Goal: Task Accomplishment & Management: Complete application form

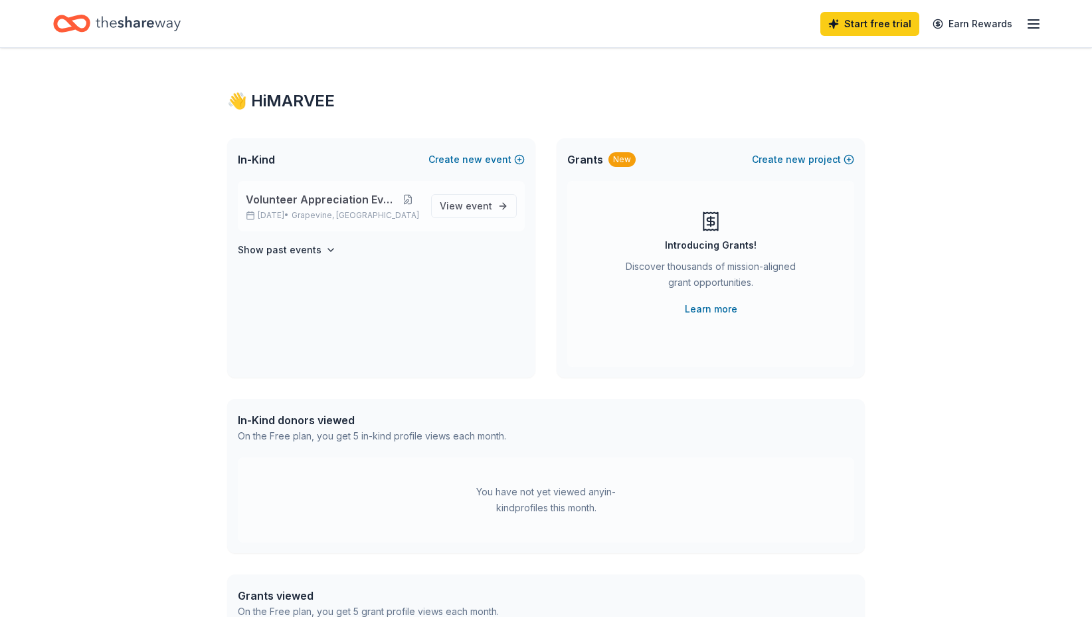
click at [404, 197] on button at bounding box center [408, 199] width 26 height 11
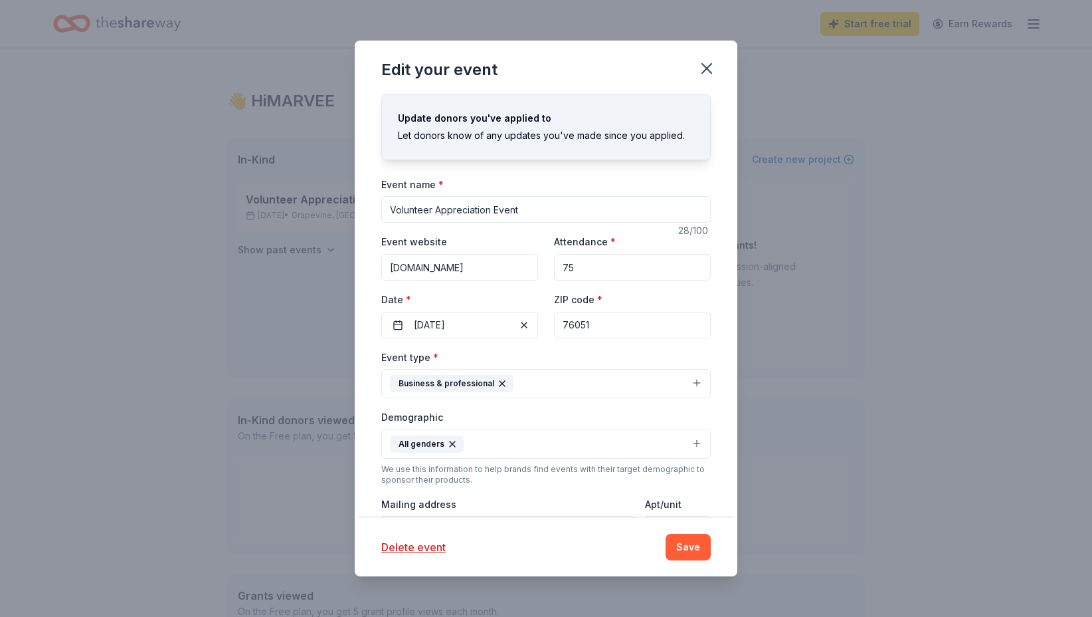
drag, startPoint x: 537, startPoint y: 211, endPoint x: 324, endPoint y: 187, distance: 214.0
click at [324, 187] on div "Edit your event Update donors you've applied to Let donors know of any updates …" at bounding box center [546, 308] width 1092 height 617
type input "Angel Tree Event"
click at [522, 325] on span "button" at bounding box center [524, 325] width 16 height 16
click at [486, 324] on button "Pick a date" at bounding box center [459, 325] width 157 height 27
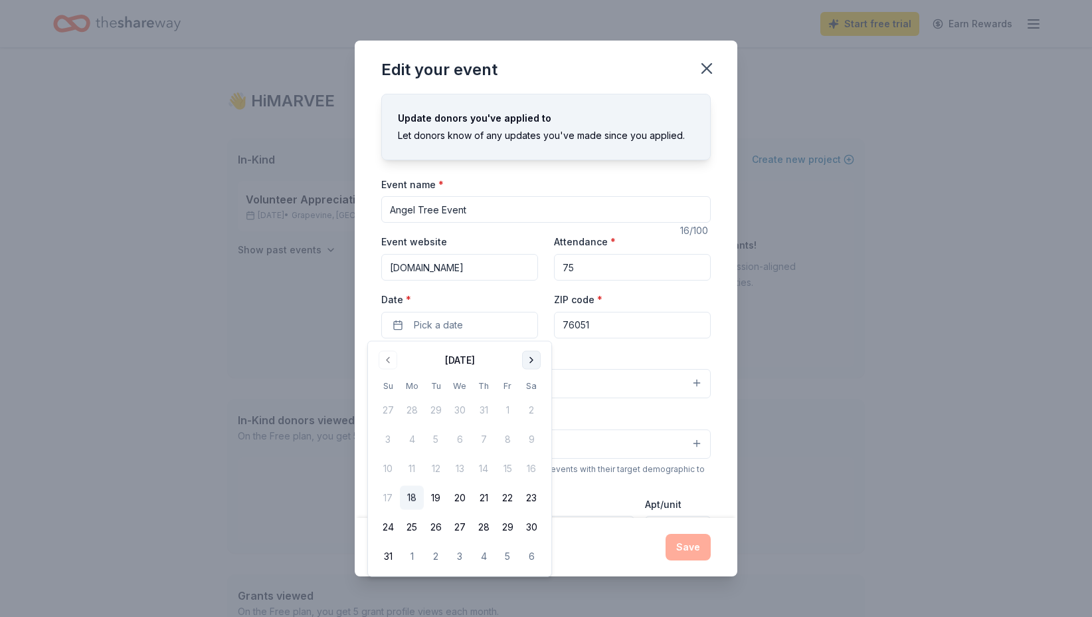
click at [538, 362] on button "Go to next month" at bounding box center [531, 360] width 19 height 19
click at [530, 437] on button "13" at bounding box center [532, 439] width 24 height 24
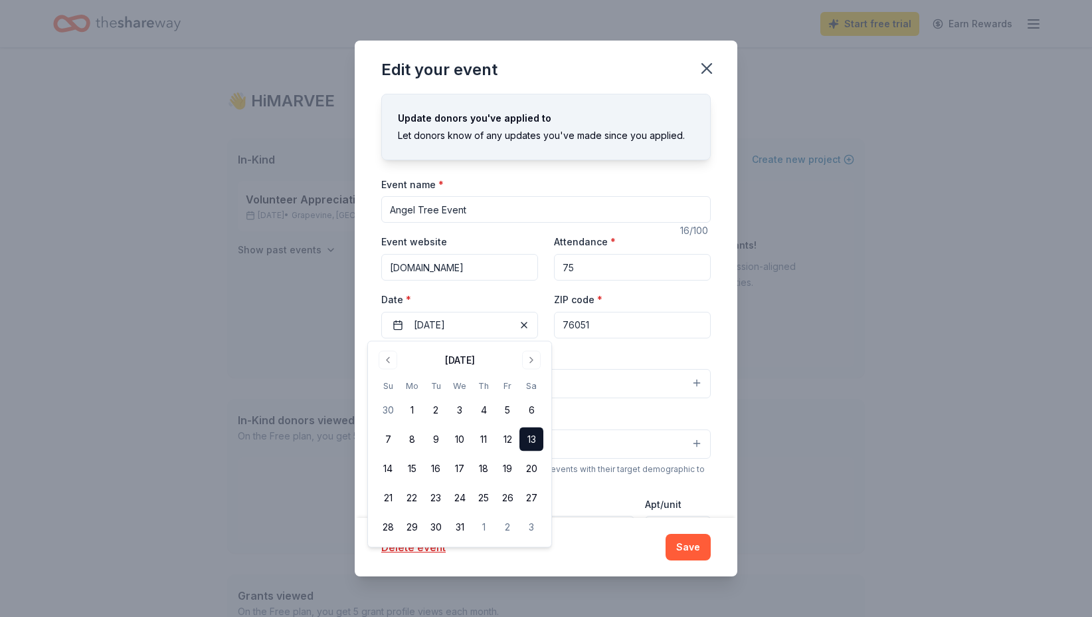
click at [639, 316] on input "76051" at bounding box center [632, 325] width 157 height 27
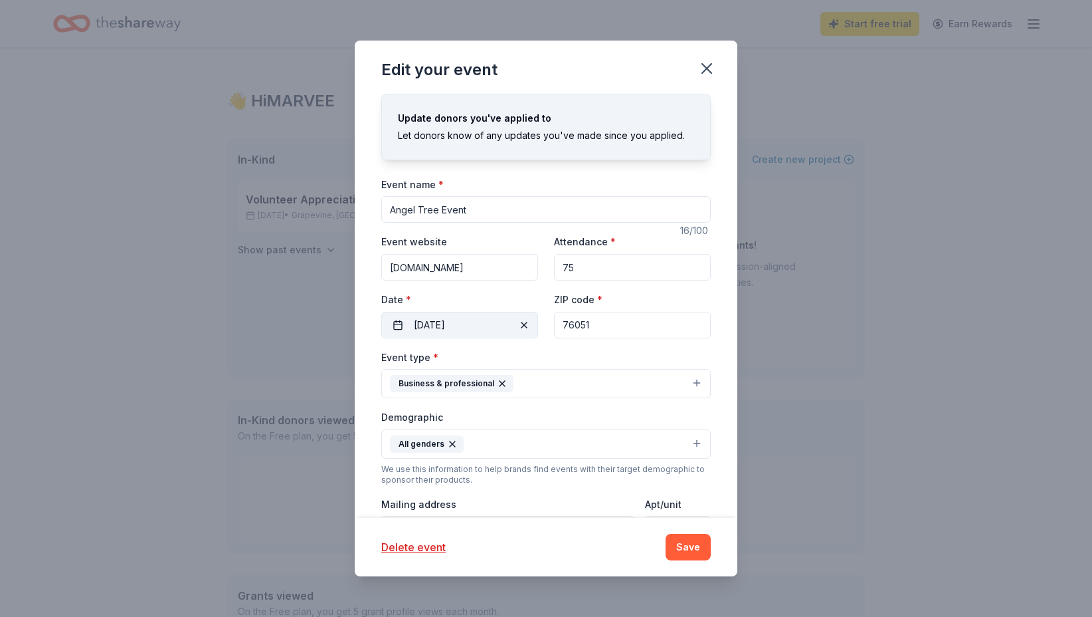
drag, startPoint x: 637, startPoint y: 326, endPoint x: 522, endPoint y: 316, distance: 115.4
click at [522, 316] on div "Event website www.chatnchew.org Attendance * 75 Date * 12/13/2025 ZIP code * 76…" at bounding box center [546, 285] width 330 height 104
type input "76179"
drag, startPoint x: 579, startPoint y: 268, endPoint x: 550, endPoint y: 266, distance: 29.9
click at [550, 266] on div "Event website www.chatnchew.org Attendance * 75 Date * 12/13/2025 ZIP code * 76…" at bounding box center [546, 285] width 330 height 104
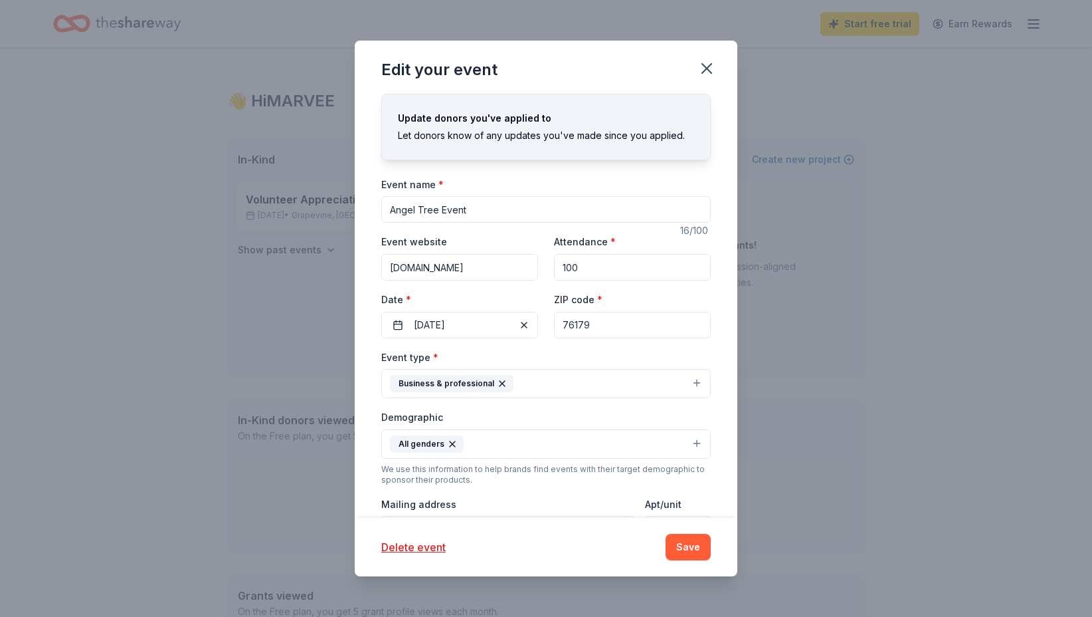
type input "100"
drag, startPoint x: 497, startPoint y: 382, endPoint x: 511, endPoint y: 385, distance: 14.2
click at [500, 382] on icon "button" at bounding box center [502, 383] width 5 height 5
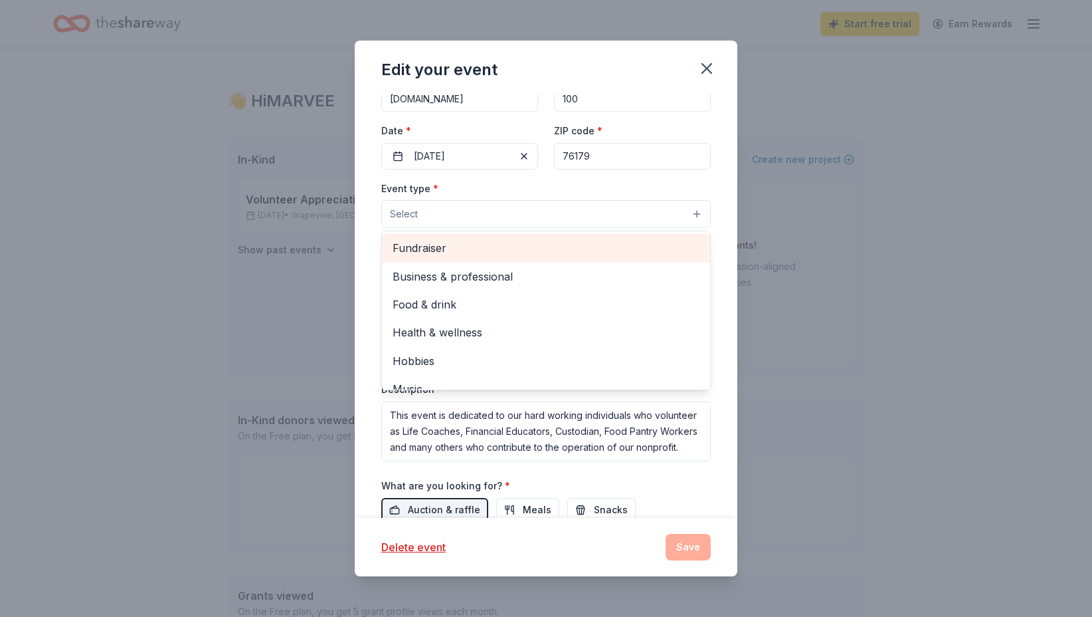
click at [441, 251] on span "Fundraiser" at bounding box center [546, 247] width 307 height 17
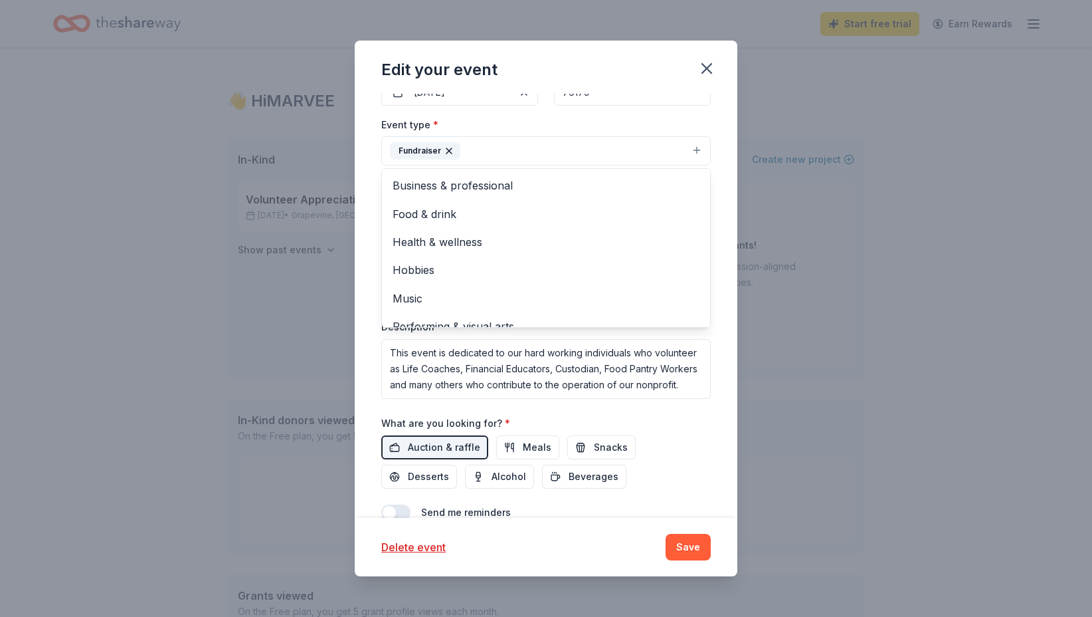
click at [450, 149] on icon "button" at bounding box center [449, 150] width 5 height 5
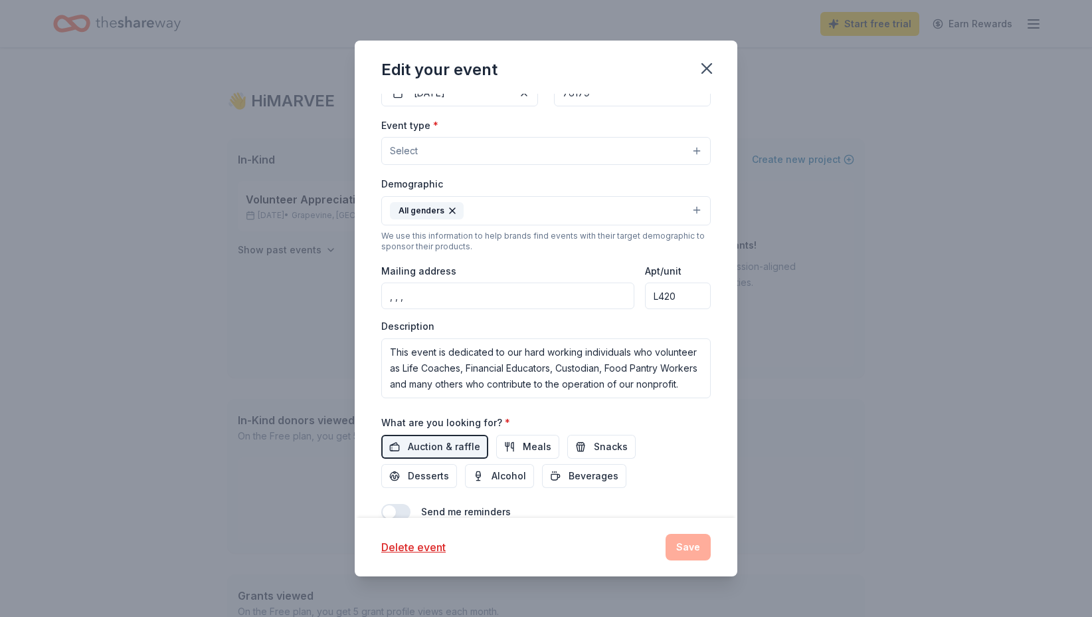
scroll to position [233, 0]
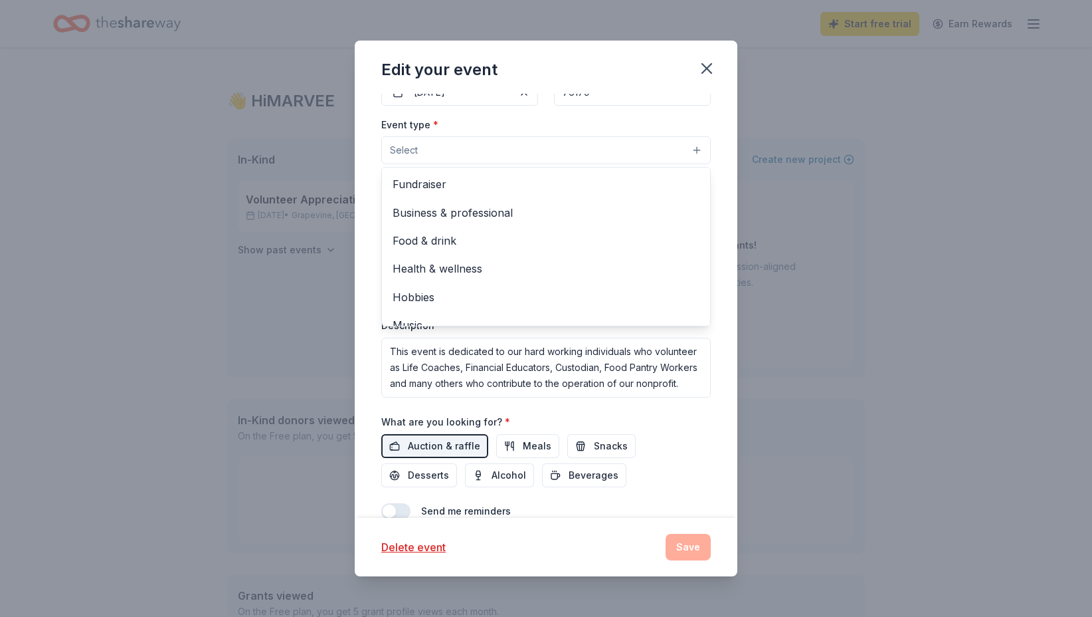
click at [550, 148] on button "Select" at bounding box center [546, 150] width 330 height 28
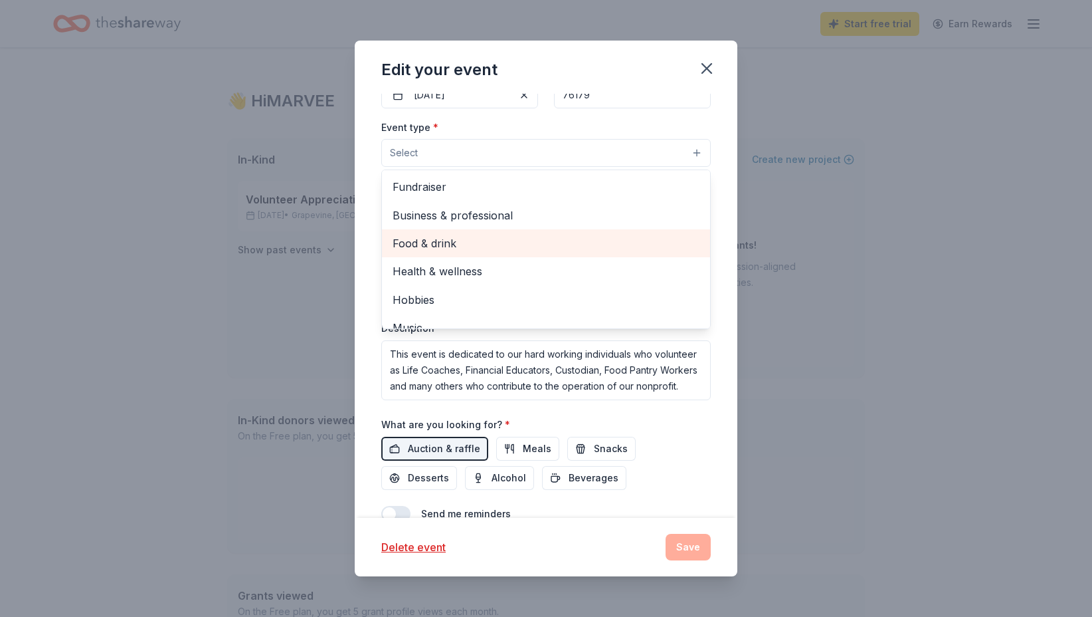
click at [441, 247] on span "Food & drink" at bounding box center [546, 243] width 307 height 17
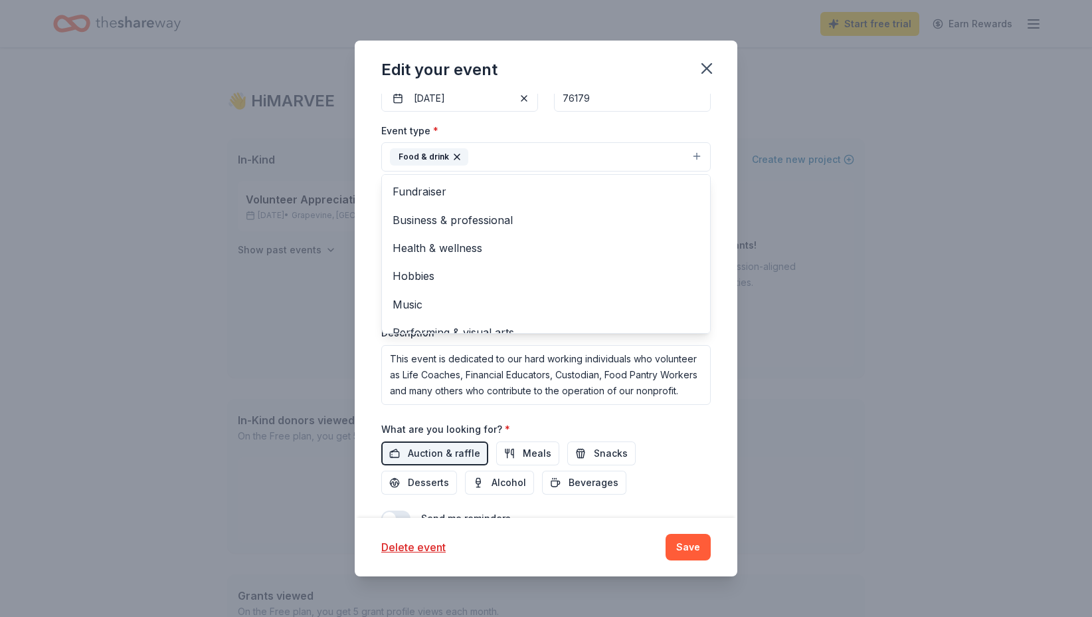
click at [805, 280] on div "Edit your event Update donors you've applied to Let donors know of any updates …" at bounding box center [546, 308] width 1092 height 617
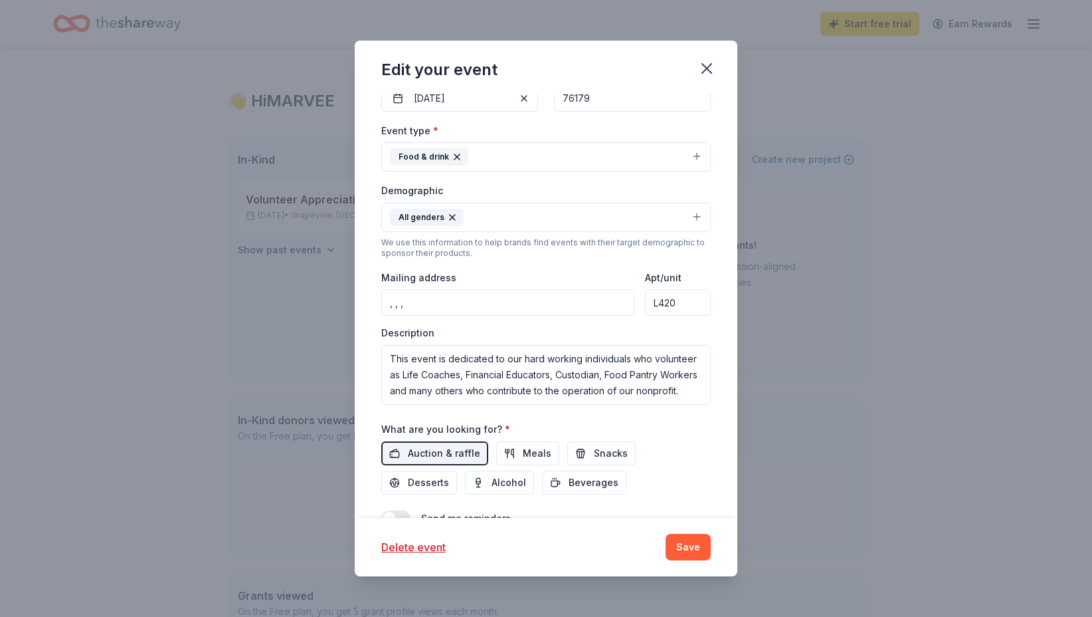
click at [563, 308] on input ", , ," at bounding box center [507, 302] width 253 height 27
drag, startPoint x: 563, startPoint y: 308, endPoint x: 338, endPoint y: 295, distance: 225.7
click at [338, 295] on div "Edit your event Update donors you've applied to Let donors know of any updates …" at bounding box center [546, 308] width 1092 height 617
type input "2140 East Southlake Boulevard, Southlake, TX, 76092"
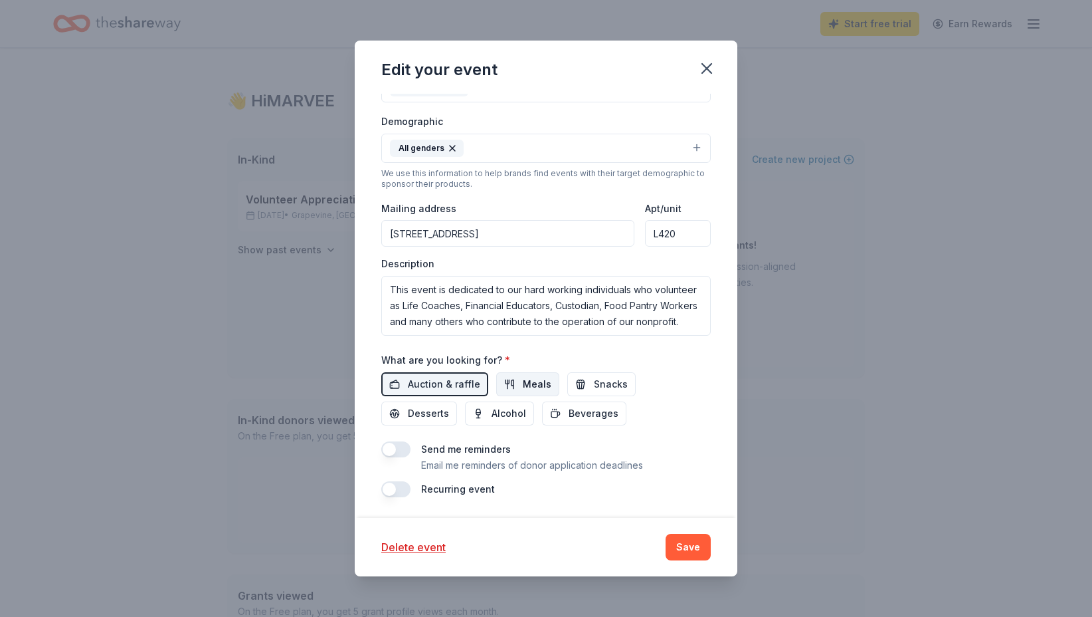
click at [528, 383] on span "Meals" at bounding box center [537, 384] width 29 height 16
drag, startPoint x: 449, startPoint y: 296, endPoint x: 705, endPoint y: 332, distance: 258.9
click at [705, 332] on textarea "This event is dedicated to our hard working individuals who volunteer as Life C…" at bounding box center [546, 306] width 330 height 60
type textarea "T"
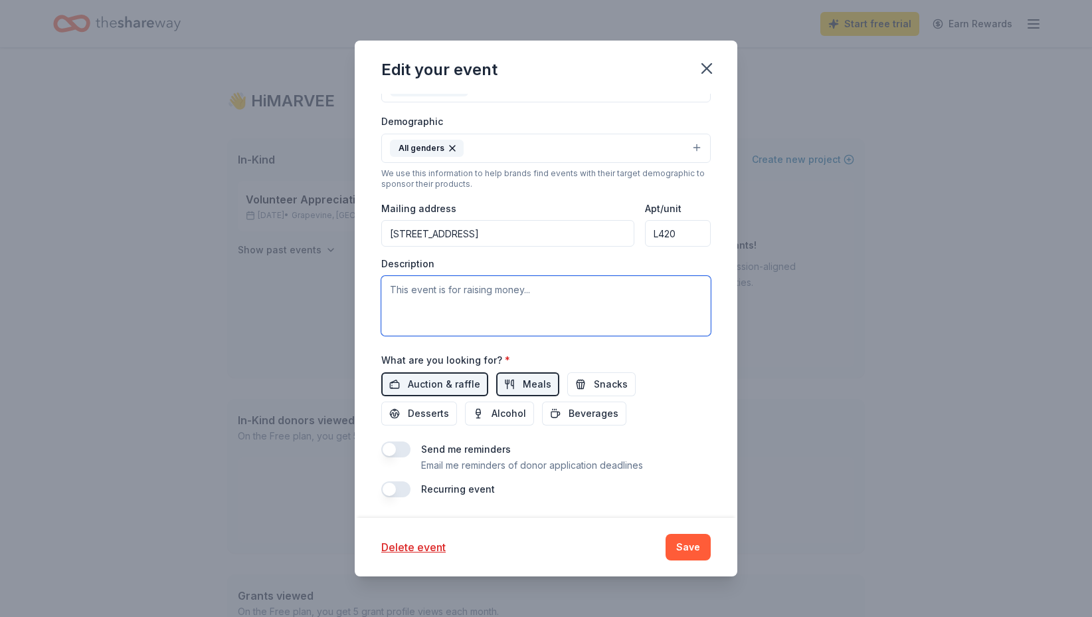
paste textarea "Christmas Cheer Angel Tree Event This holiday season, our ministry is hosting C…"
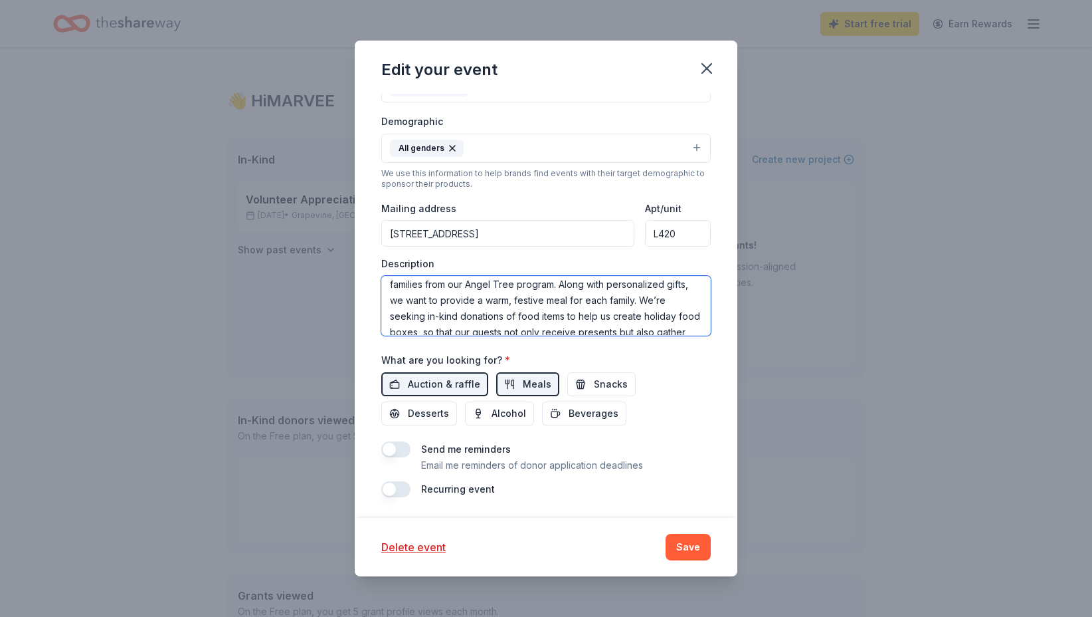
scroll to position [39, 0]
drag, startPoint x: 584, startPoint y: 298, endPoint x: 635, endPoint y: 298, distance: 51.2
click at [635, 298] on textarea "Christmas Cheer Angel Tree Event This holiday season, our ministry is hosting C…" at bounding box center [546, 306] width 330 height 60
drag, startPoint x: 628, startPoint y: 297, endPoint x: 678, endPoint y: 298, distance: 49.8
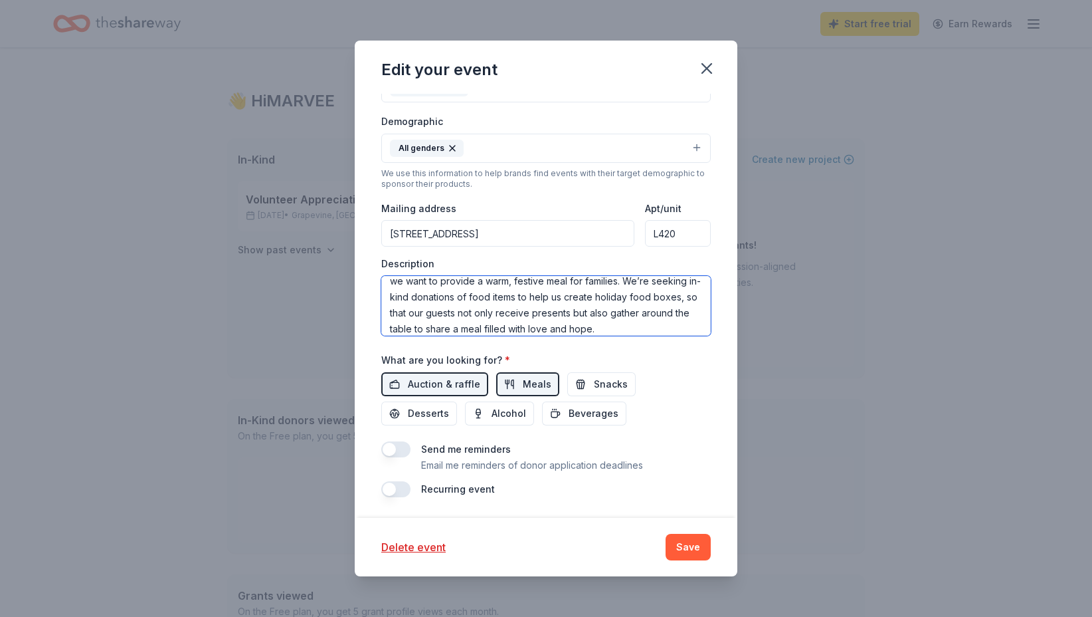
click at [678, 298] on textarea "Christmas Cheer Angel Tree Event This holiday season, our ministry is hosting C…" at bounding box center [546, 306] width 330 height 60
click at [611, 322] on textarea "Christmas Cheer Angel Tree Event This holiday season, our ministry is hosting C…" at bounding box center [546, 306] width 330 height 60
drag, startPoint x: 603, startPoint y: 322, endPoint x: 479, endPoint y: 320, distance: 124.3
click at [479, 320] on textarea "Christmas Cheer Angel Tree Event This holiday season, our ministry is hosting C…" at bounding box center [546, 306] width 330 height 60
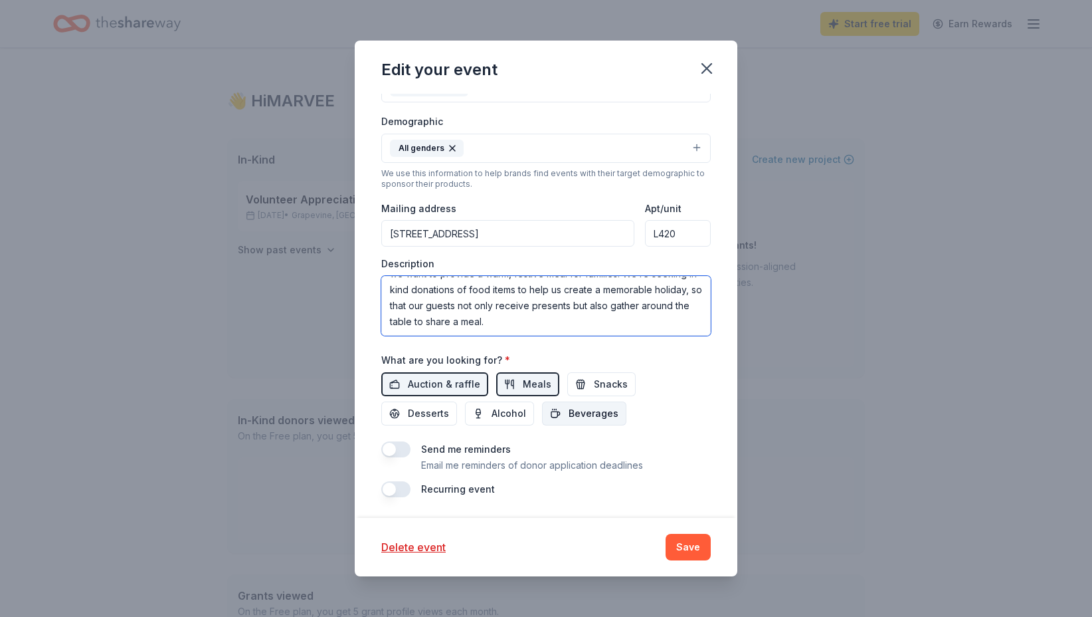
type textarea "Christmas Cheer Angel Tree Event This holiday season, our ministry is hosting C…"
click at [569, 413] on span "Beverages" at bounding box center [594, 413] width 50 height 16
click at [597, 384] on span "Snacks" at bounding box center [611, 384] width 34 height 16
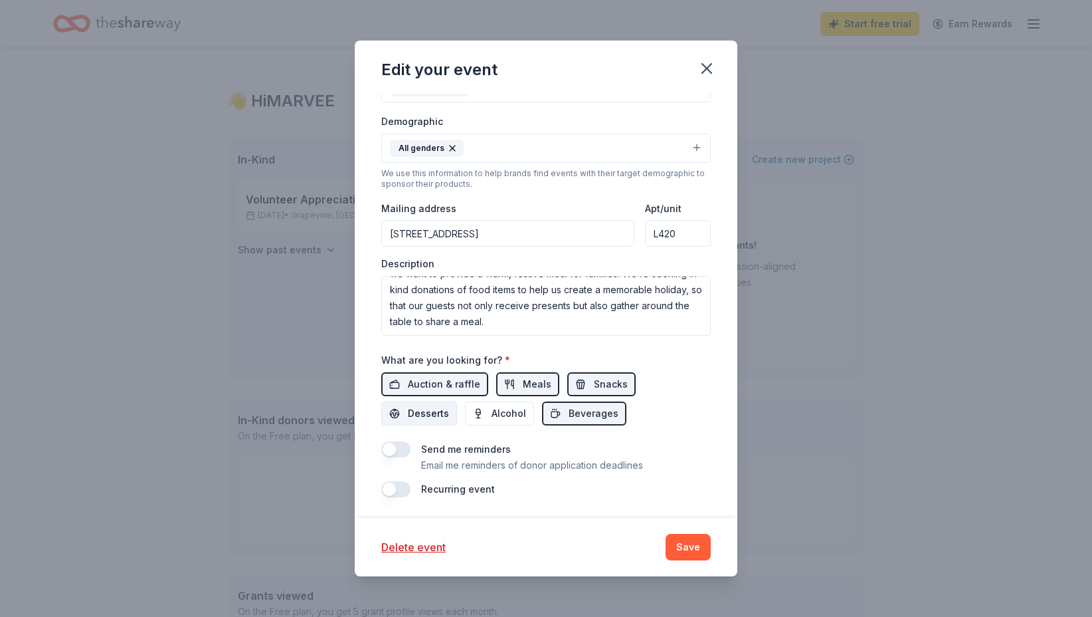
click at [449, 405] on span "Desserts" at bounding box center [428, 413] width 41 height 16
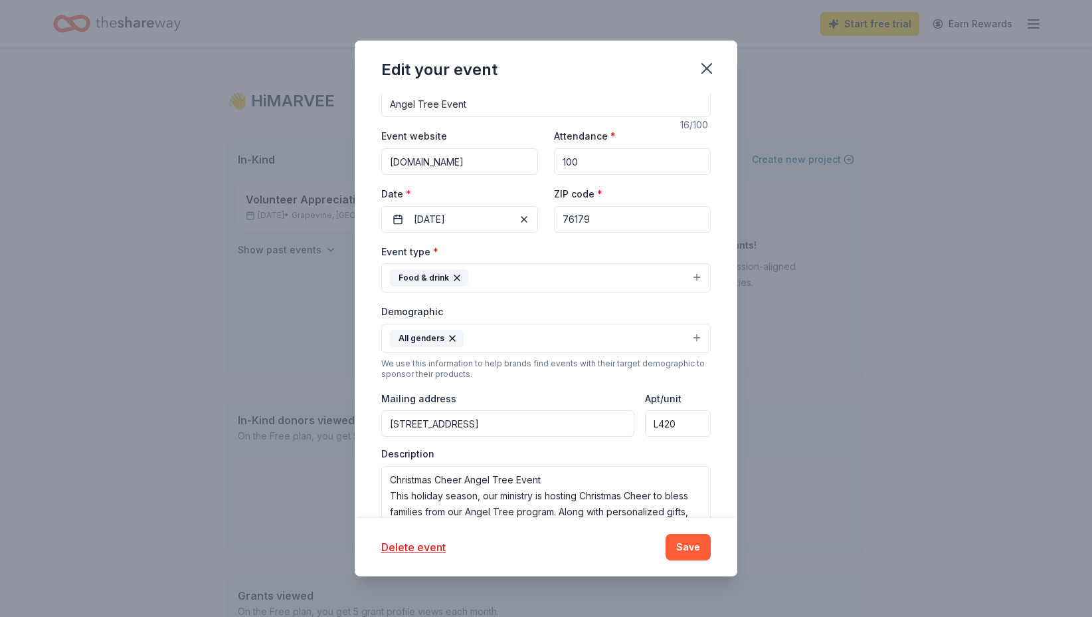
scroll to position [0, 0]
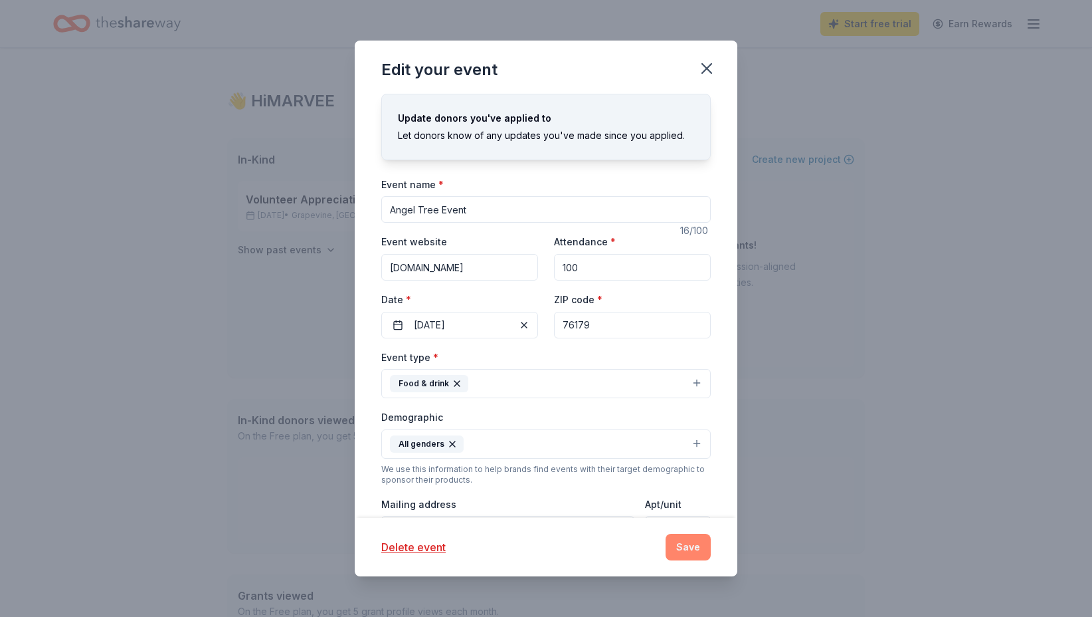
click at [685, 540] on button "Save" at bounding box center [688, 547] width 45 height 27
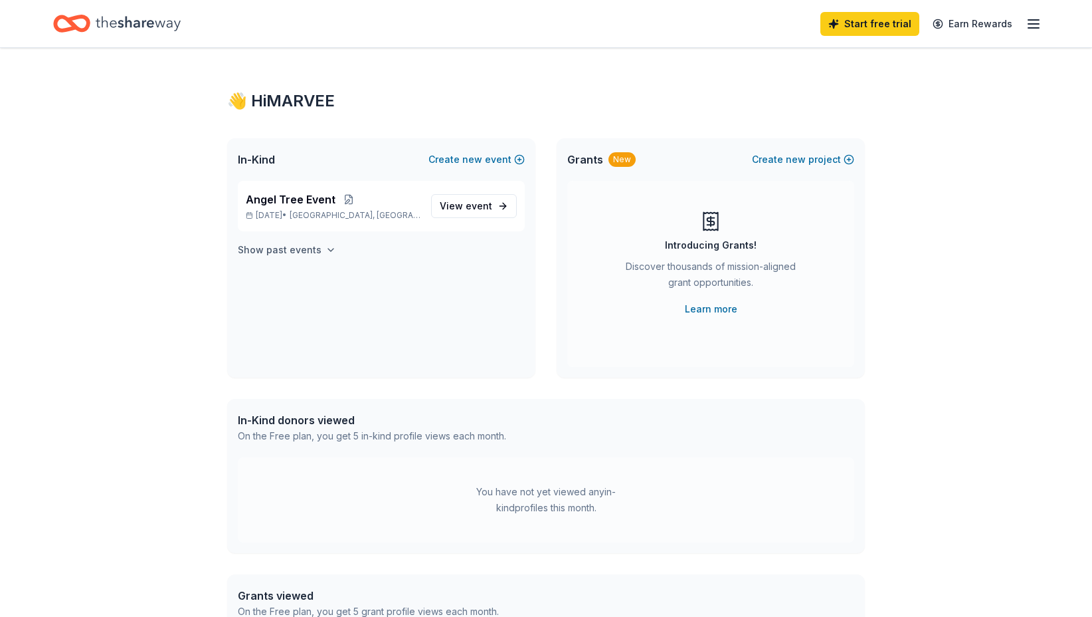
click at [302, 251] on h4 "Show past events" at bounding box center [280, 250] width 84 height 16
click at [813, 155] on button "Create new project" at bounding box center [803, 160] width 102 height 16
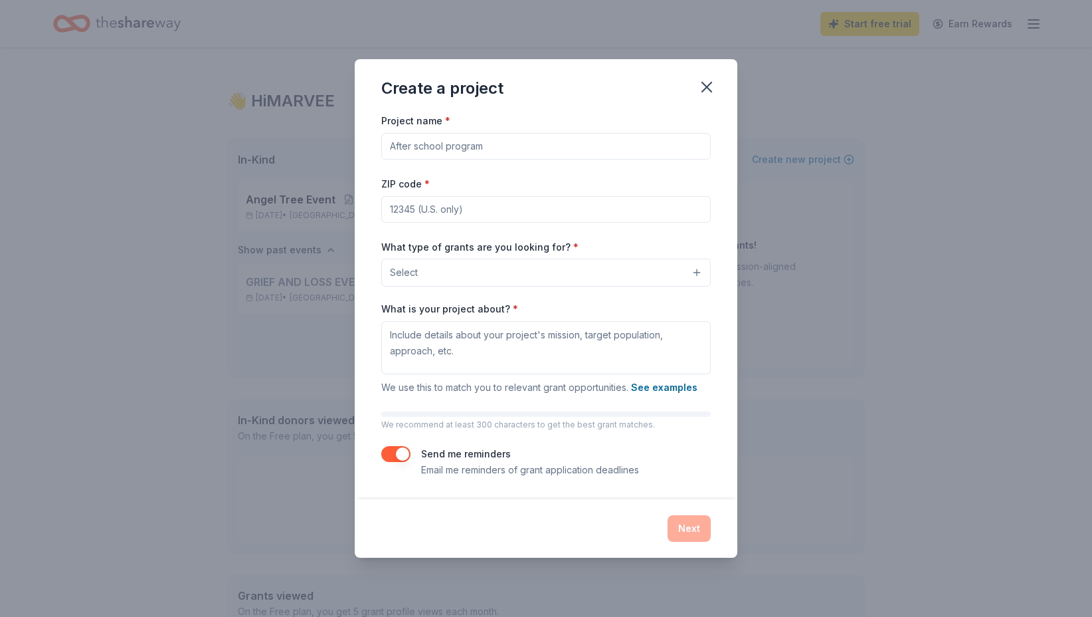
click at [657, 142] on input "Project name *" at bounding box center [546, 146] width 330 height 27
type input "Health Day"
click at [669, 220] on input "ZIP code *" at bounding box center [546, 209] width 330 height 27
type input "76179"
click at [673, 274] on button "Select" at bounding box center [546, 272] width 330 height 28
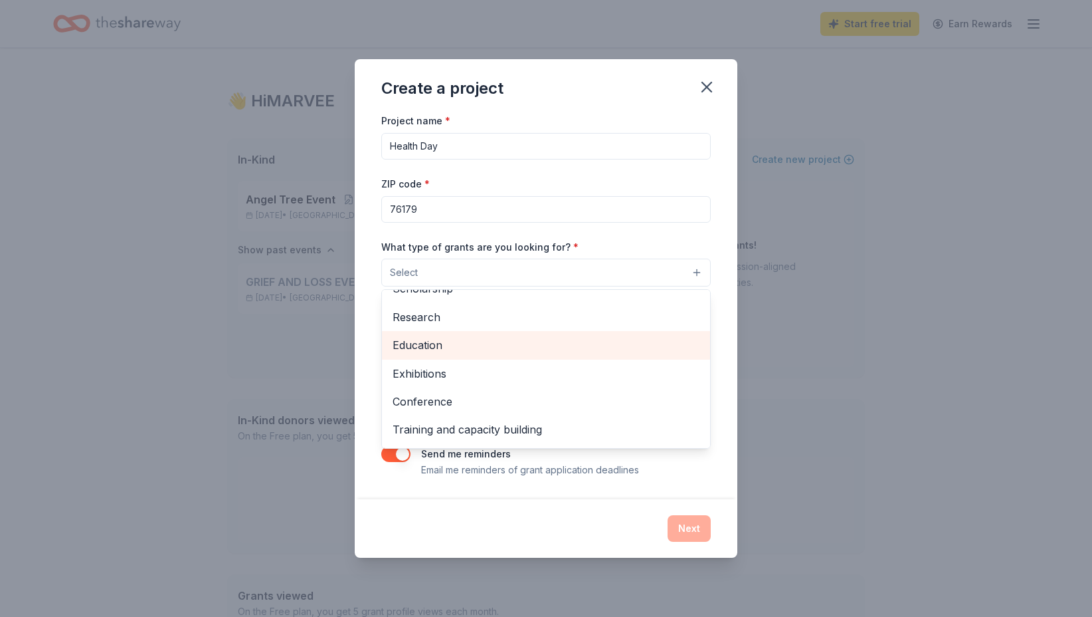
scroll to position [106, 0]
click at [595, 342] on span "Education" at bounding box center [546, 340] width 307 height 17
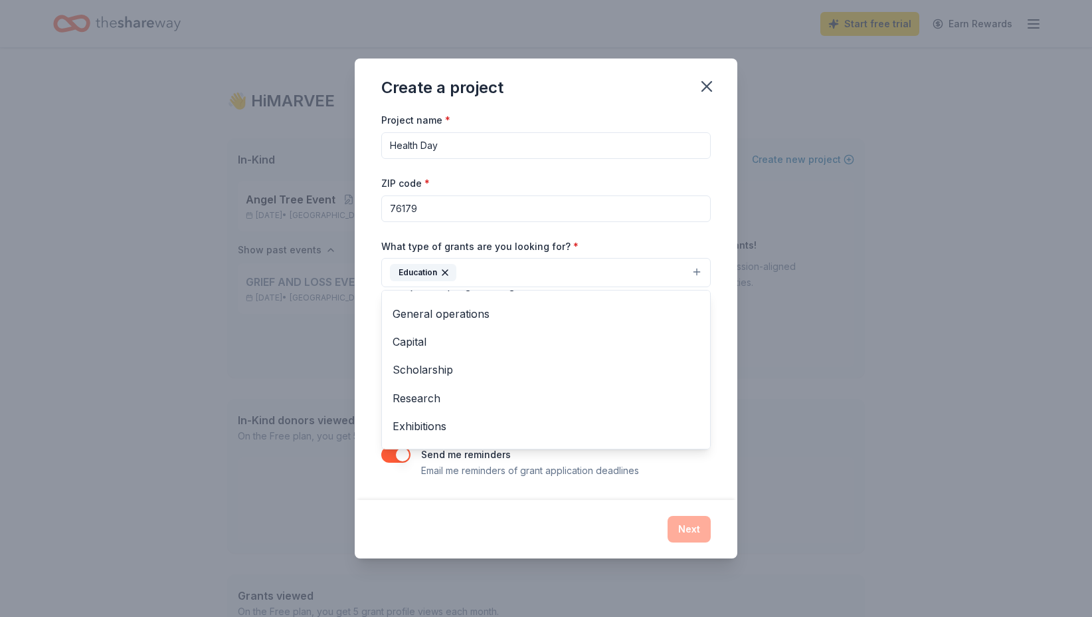
scroll to position [0, 0]
click at [437, 518] on div "Create a project Project name * Health Day ZIP code * 76179 What type of grants…" at bounding box center [546, 307] width 383 height 499
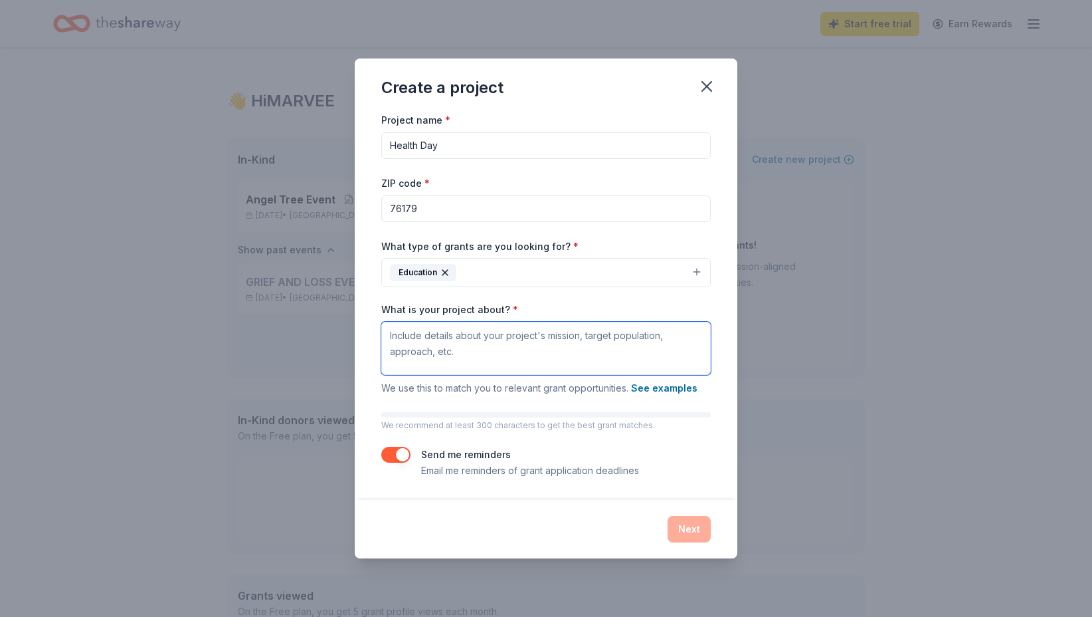
click at [456, 340] on textarea "What is your project about? *" at bounding box center [546, 348] width 330 height 53
paste textarea "Our ministry is hosting a Mini Health & Wellness Day to provide vital education…"
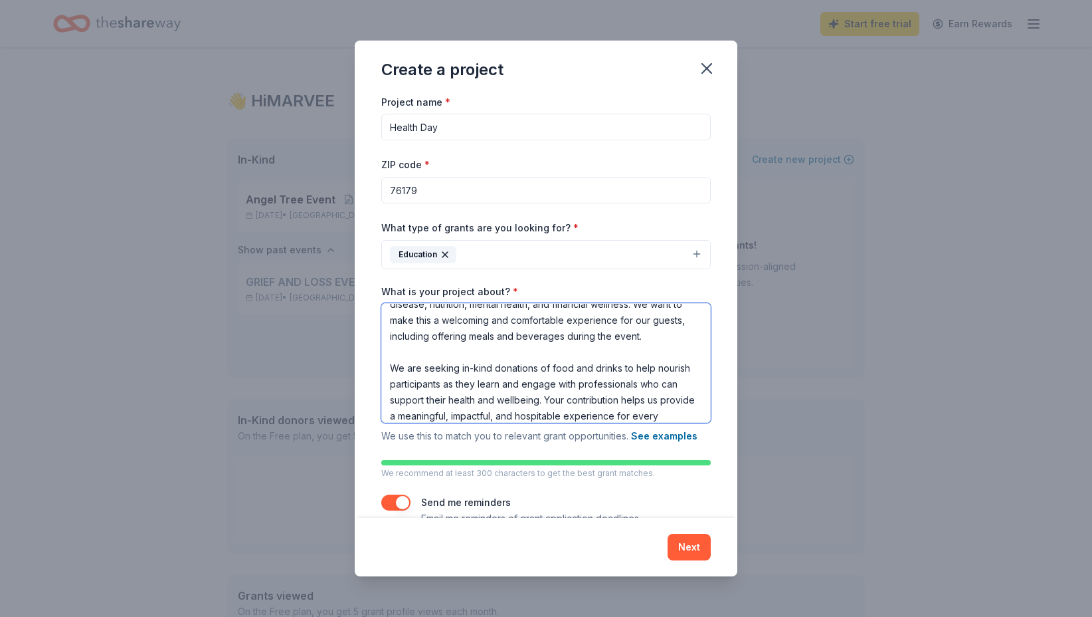
scroll to position [52, 0]
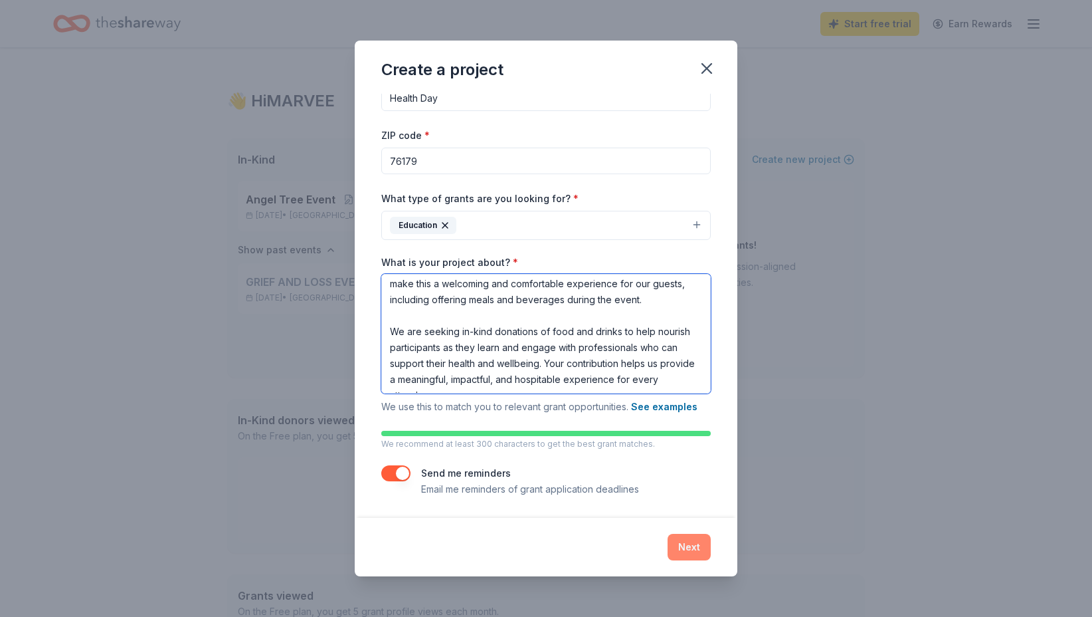
type textarea "Our ministry is hosting a Mini Health & Wellness Day to provide vital education…"
click at [684, 542] on button "Next" at bounding box center [689, 547] width 43 height 27
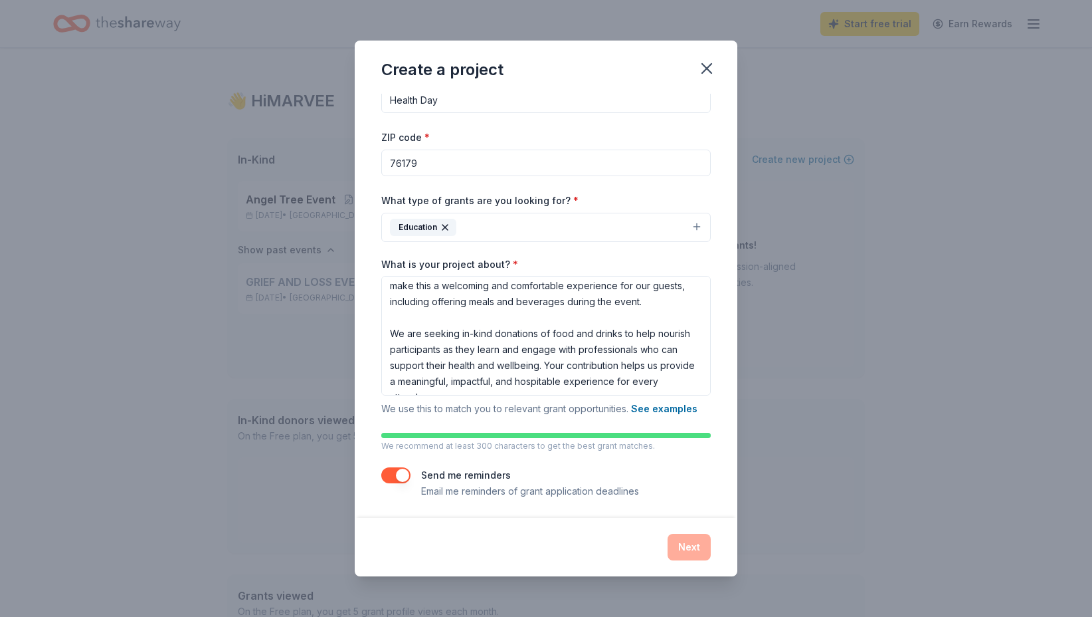
scroll to position [0, 0]
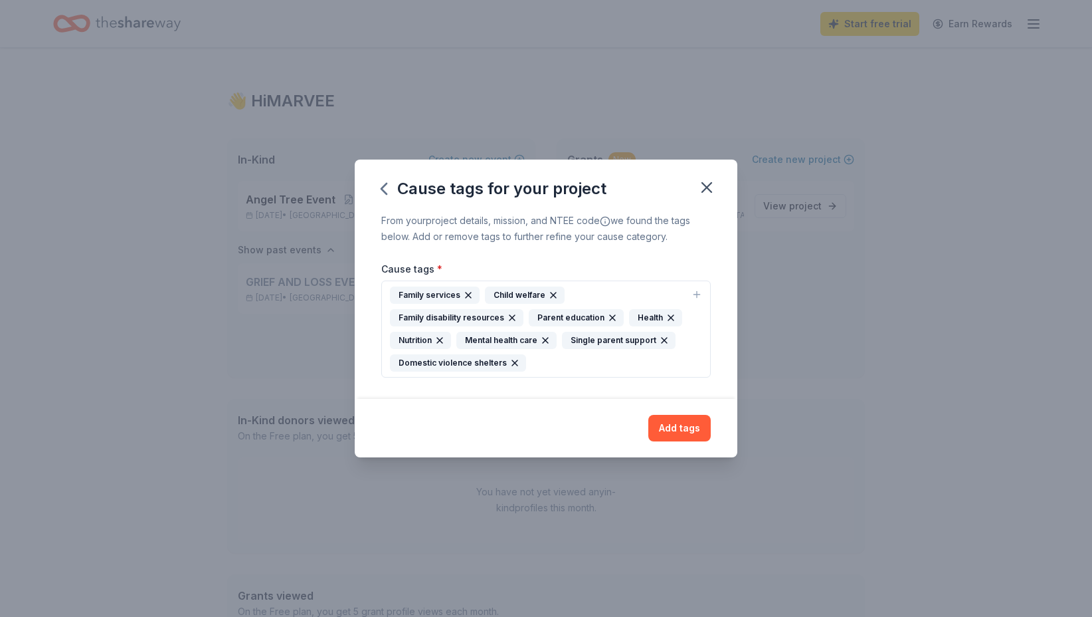
click at [684, 429] on button "Add tags" at bounding box center [680, 428] width 62 height 27
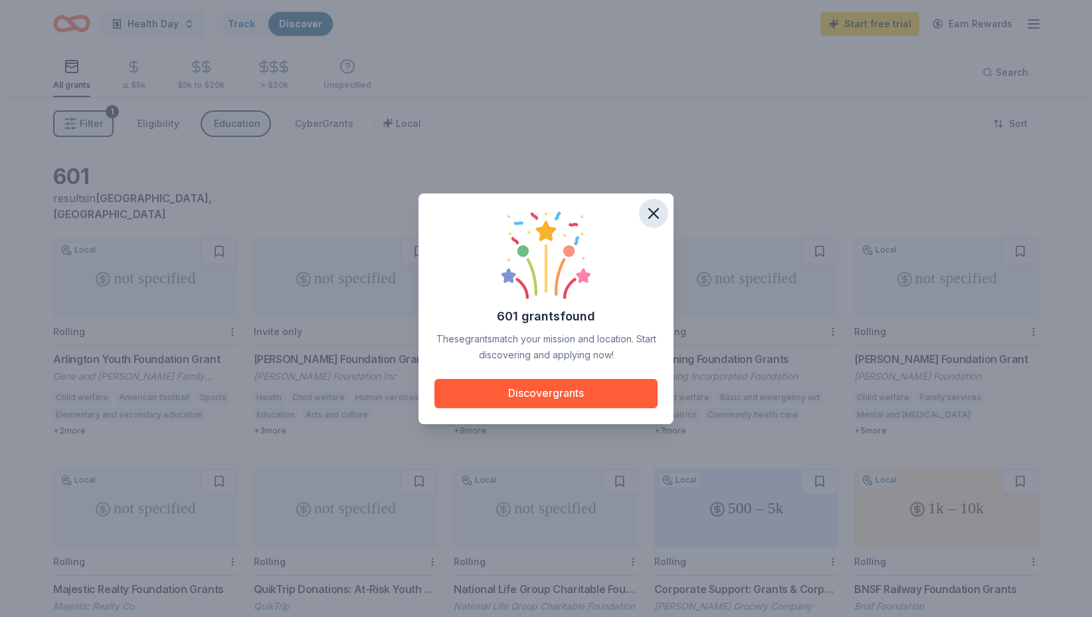
click at [656, 211] on icon "button" at bounding box center [653, 213] width 9 height 9
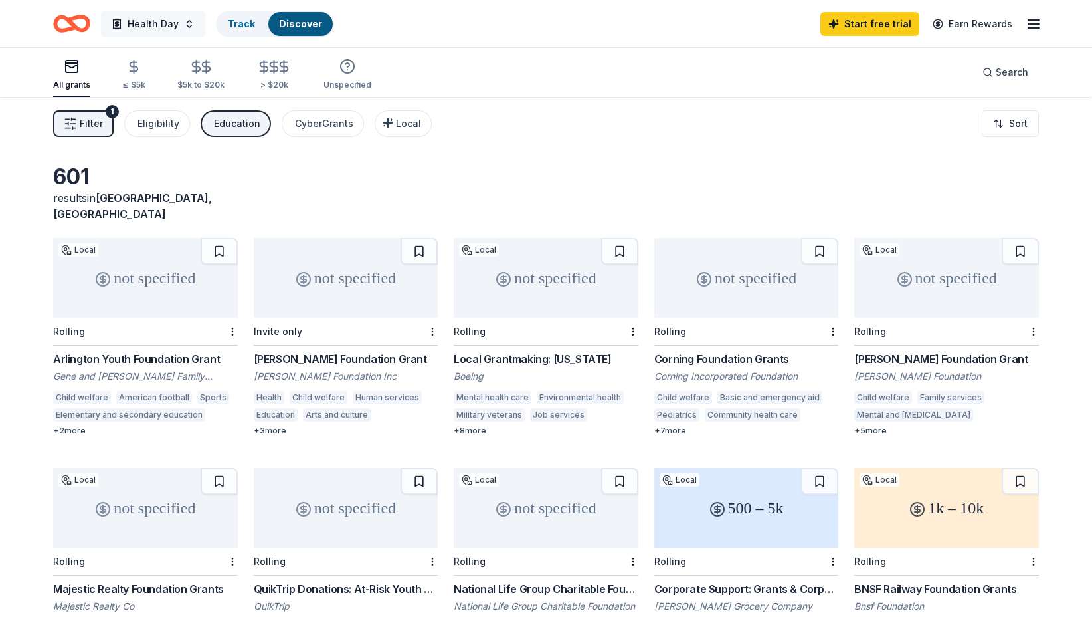
click at [146, 21] on span "Health Day" at bounding box center [153, 24] width 51 height 16
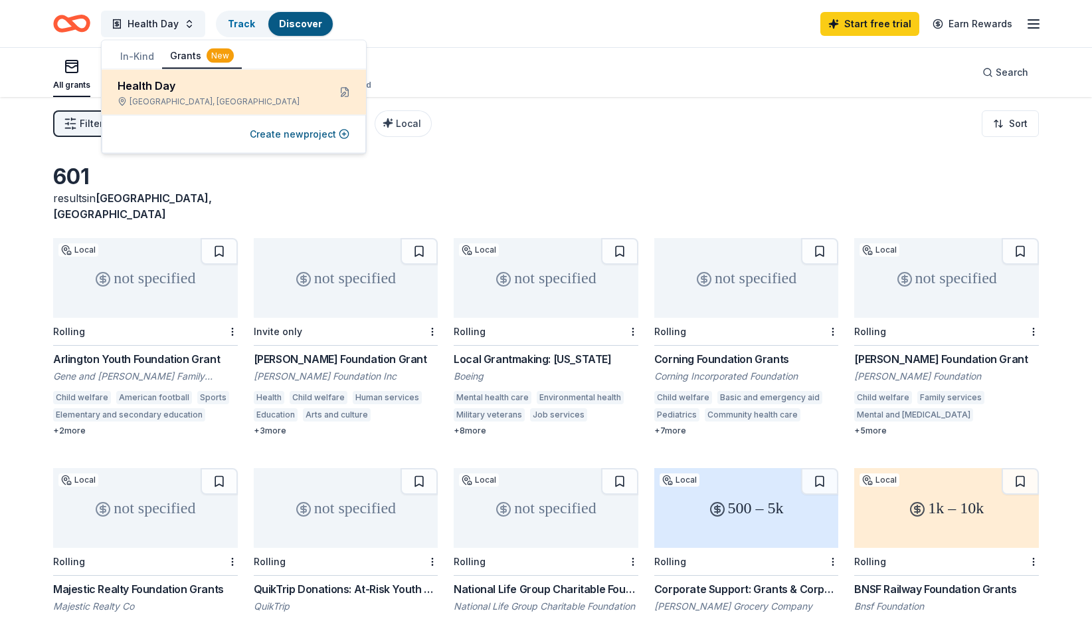
click at [149, 84] on div "Health Day" at bounding box center [218, 86] width 201 height 16
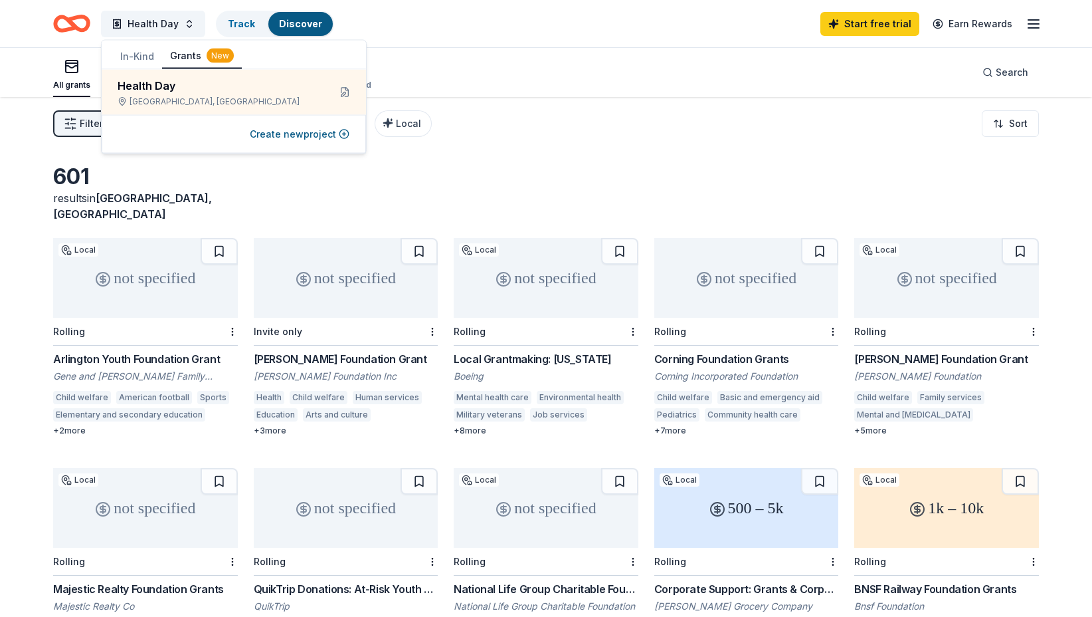
click at [23, 82] on div "All grants ≤ $5k $5k to $20k > $20k Unspecified Search" at bounding box center [546, 72] width 1092 height 49
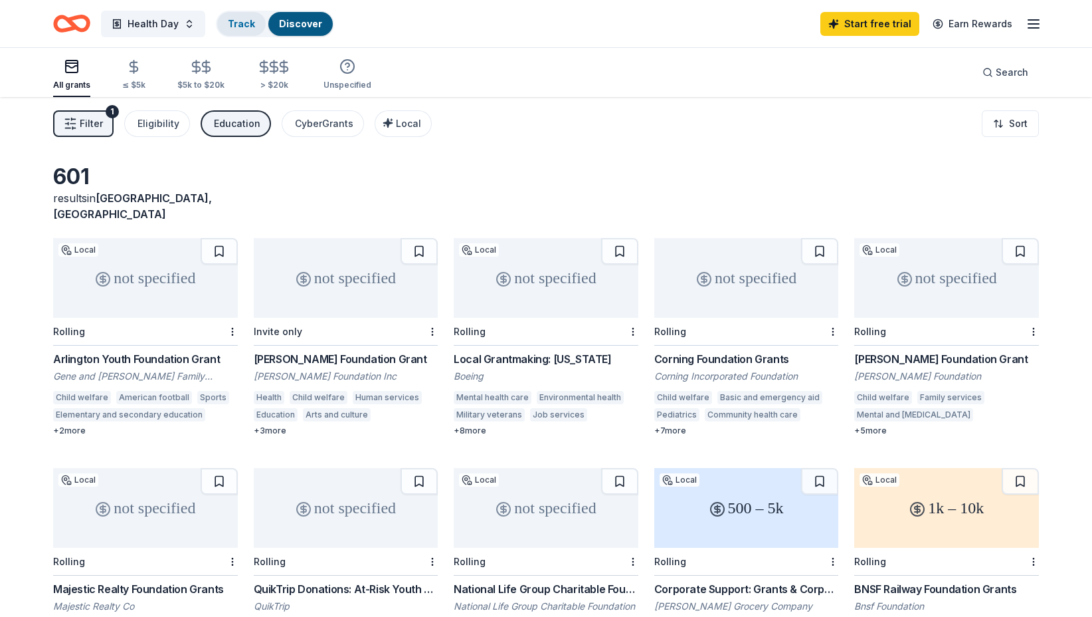
click at [241, 23] on link "Track" at bounding box center [241, 23] width 27 height 11
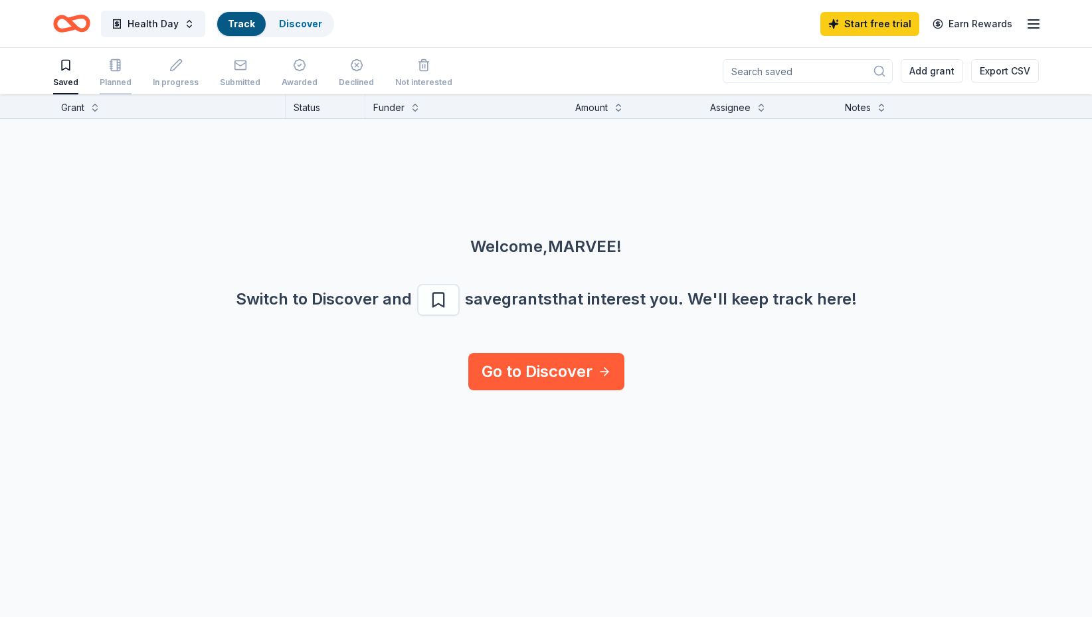
click at [122, 72] on div "Planned" at bounding box center [116, 72] width 32 height 29
click at [185, 75] on div "In progress" at bounding box center [176, 72] width 46 height 29
click at [297, 77] on div "Awarded" at bounding box center [300, 82] width 36 height 11
click at [290, 27] on link "Discover" at bounding box center [300, 23] width 43 height 11
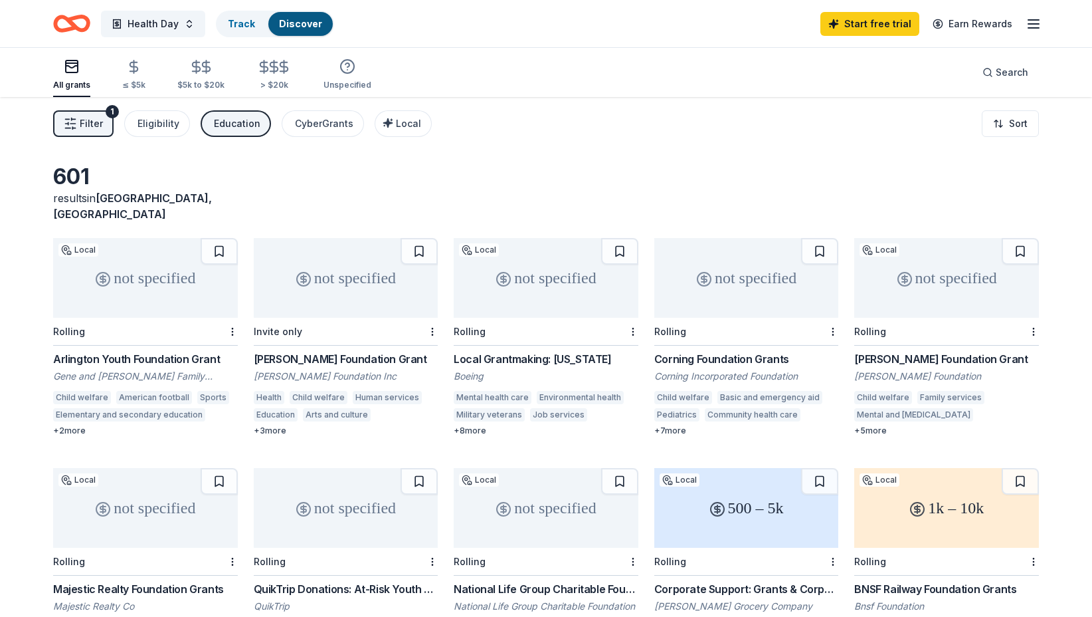
click at [62, 27] on icon "Home" at bounding box center [71, 23] width 37 height 31
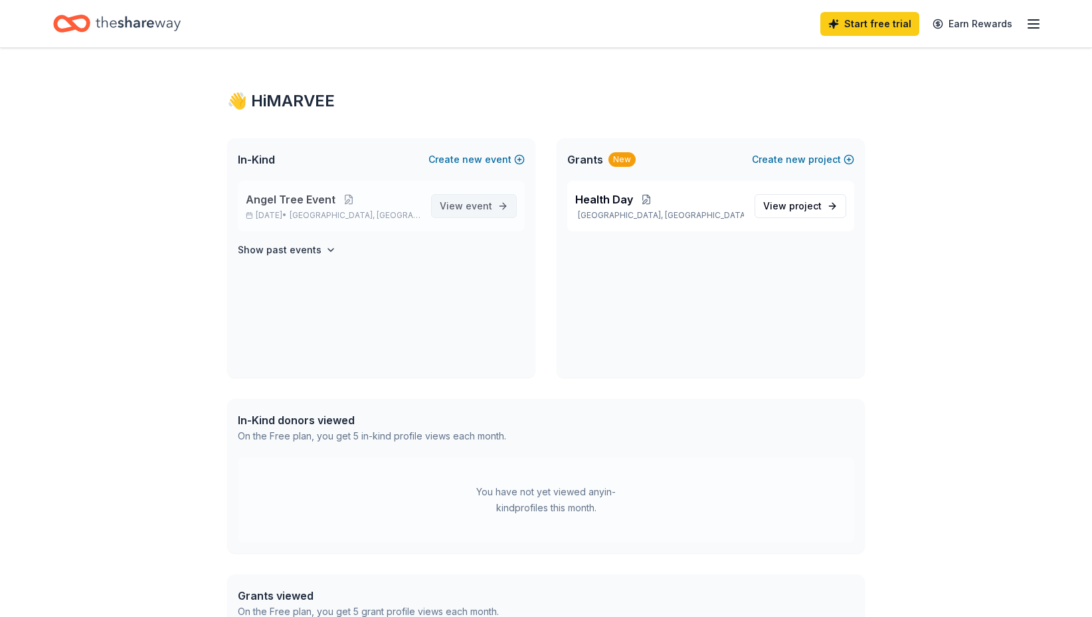
click at [468, 206] on span "event" at bounding box center [479, 205] width 27 height 11
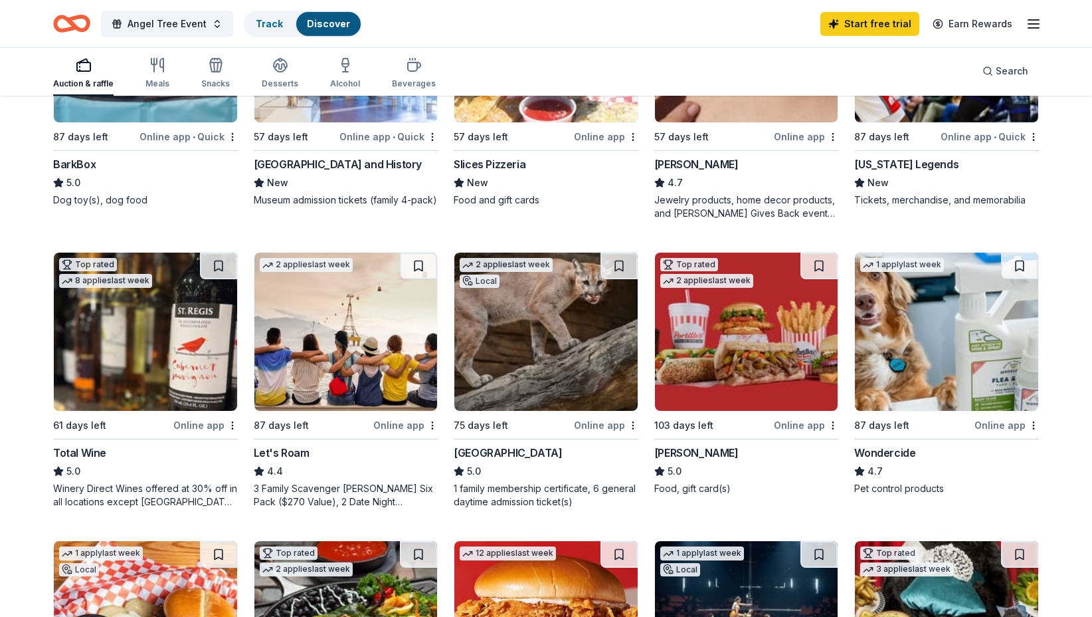
scroll to position [570, 0]
click at [714, 366] on img at bounding box center [746, 331] width 183 height 158
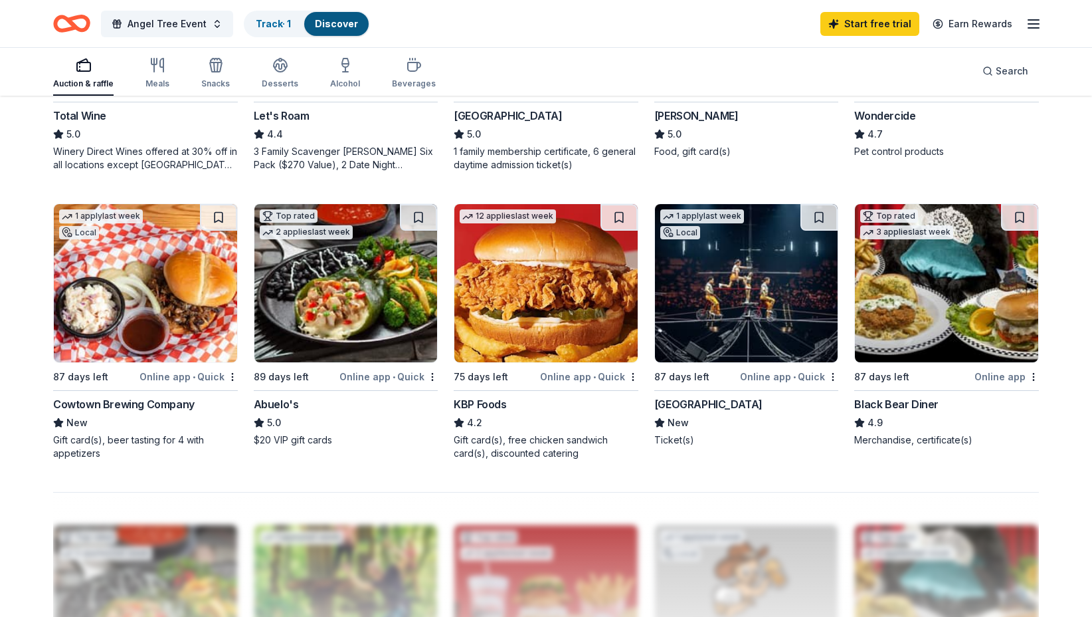
scroll to position [919, 0]
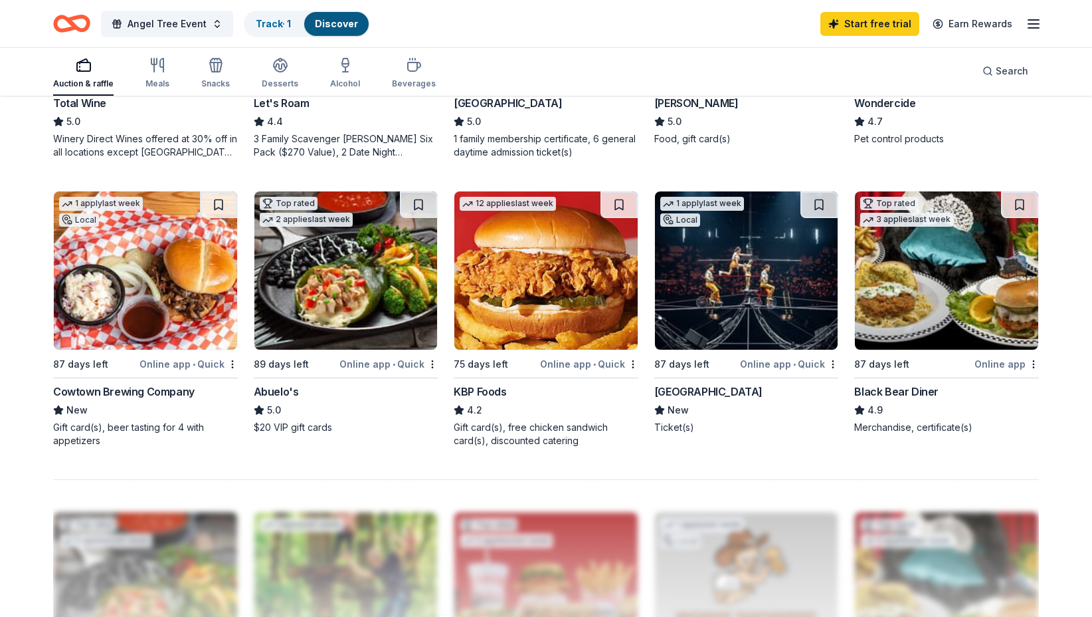
click at [397, 302] on img at bounding box center [346, 270] width 183 height 158
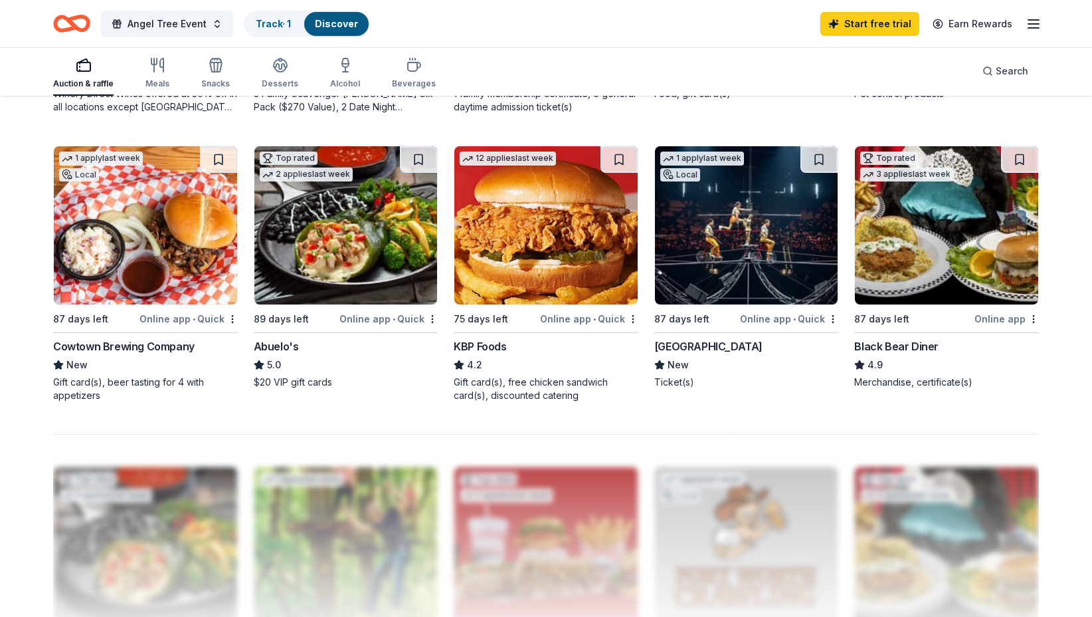
scroll to position [961, 0]
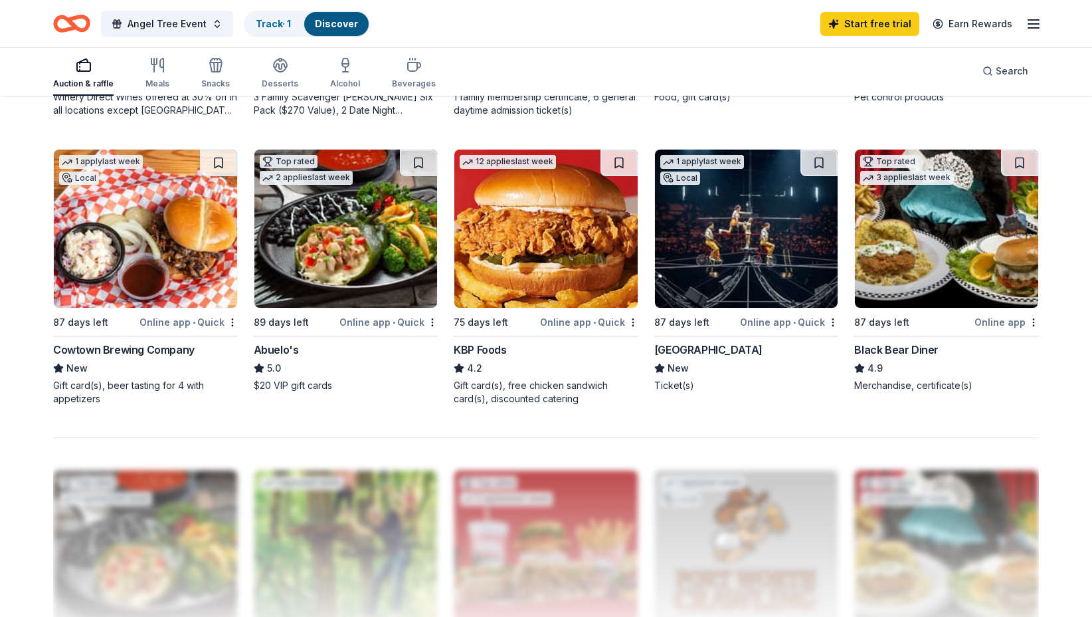
click at [927, 227] on img at bounding box center [946, 229] width 183 height 158
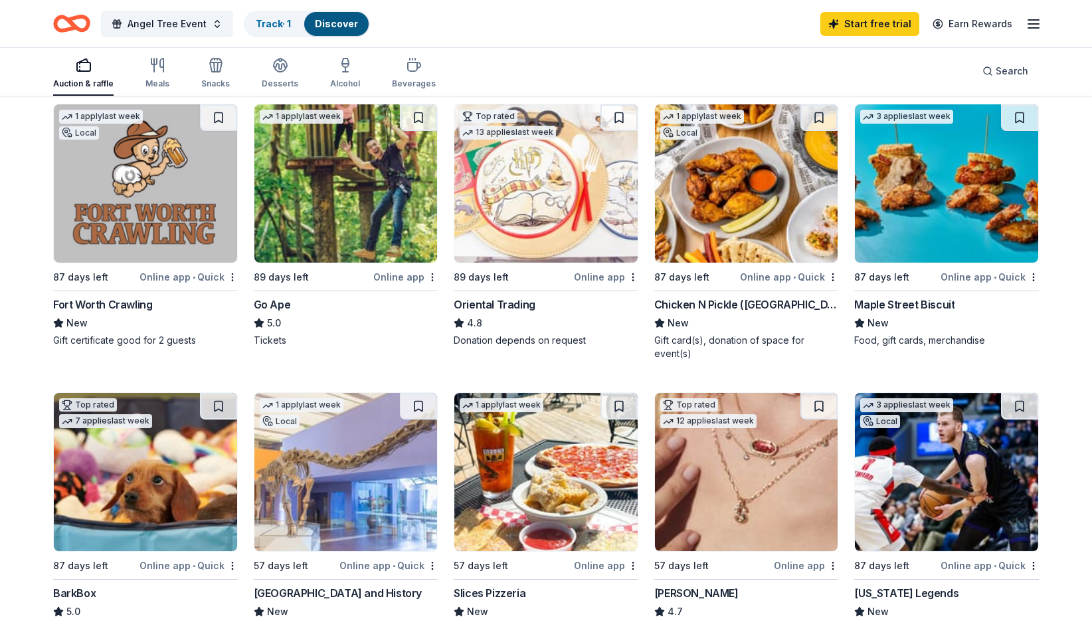
scroll to position [139, 0]
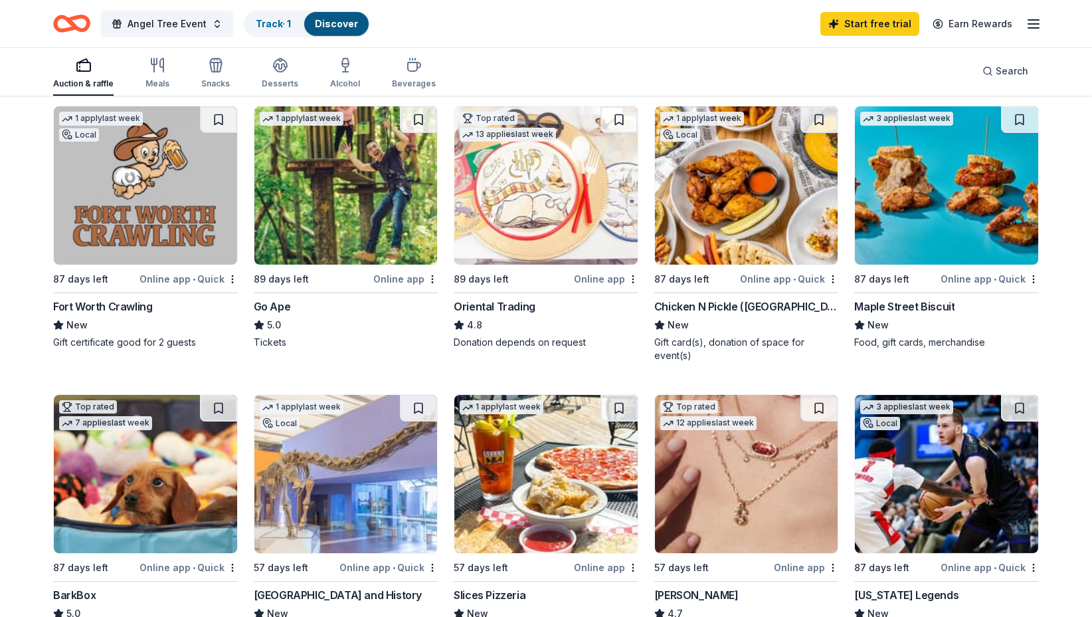
click at [927, 226] on img at bounding box center [946, 185] width 183 height 158
click at [179, 25] on span "Angel Tree Event" at bounding box center [167, 24] width 79 height 16
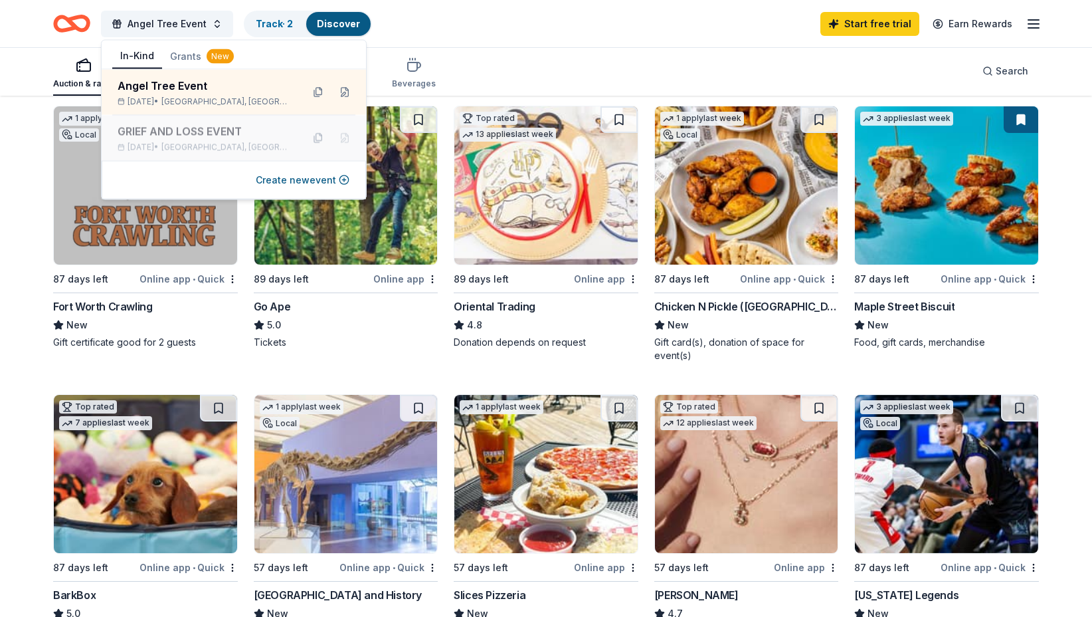
click at [165, 134] on div "GRIEF AND LOSS EVENT" at bounding box center [205, 132] width 174 height 16
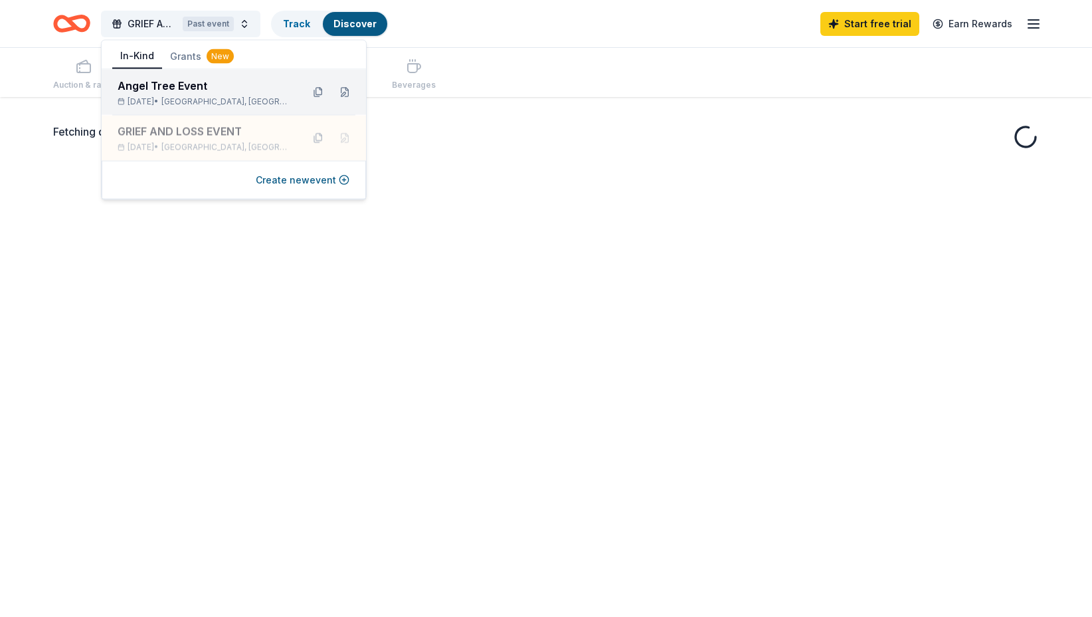
click at [183, 98] on div "Dec 13, 2025 • Fort Worth, TX" at bounding box center [205, 101] width 174 height 11
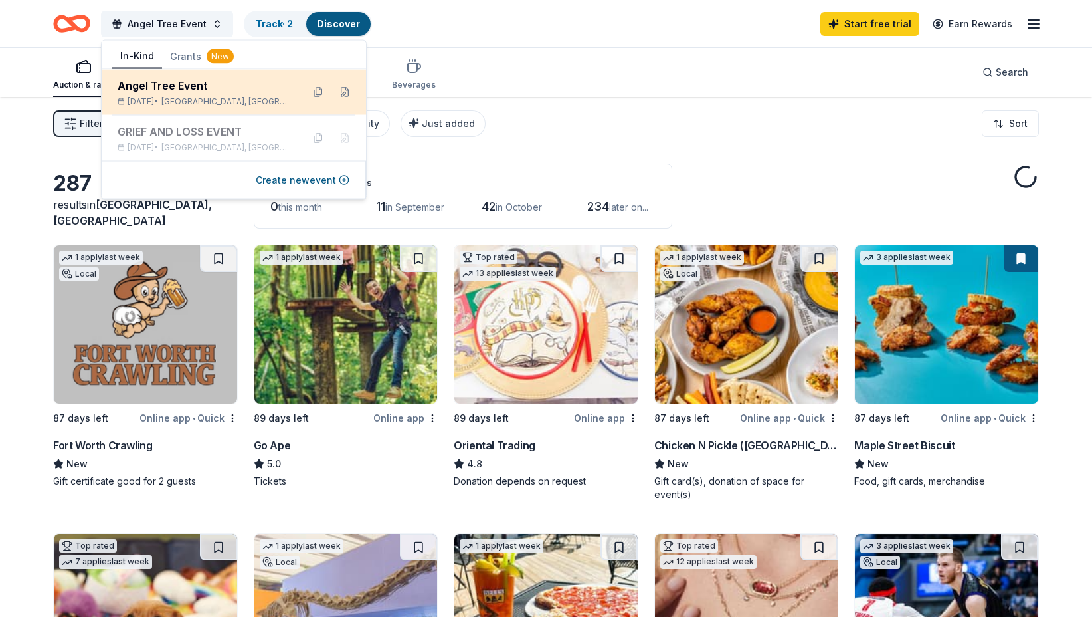
click at [184, 94] on div "Angel Tree Event Dec 13, 2025 • Fort Worth, TX" at bounding box center [205, 92] width 174 height 29
click at [224, 93] on div "Angel Tree Event Dec 13, 2025 • Fort Worth, TX" at bounding box center [205, 92] width 174 height 29
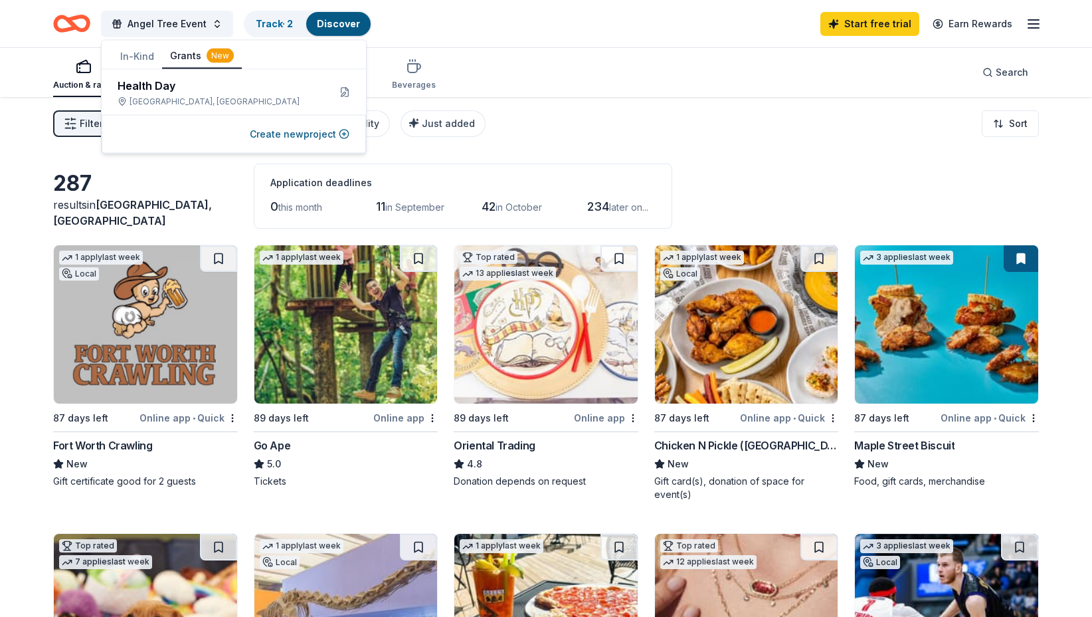
click at [179, 55] on button "Grants New" at bounding box center [202, 56] width 80 height 25
click at [181, 56] on button "Grants New" at bounding box center [202, 56] width 80 height 25
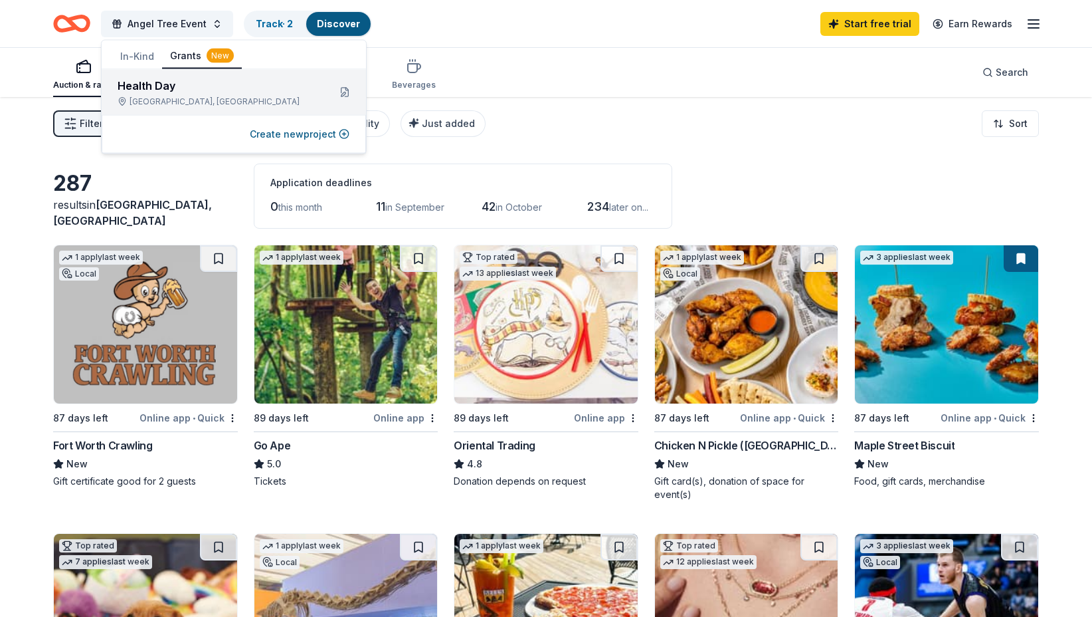
click at [179, 86] on div "Health Day" at bounding box center [218, 86] width 201 height 16
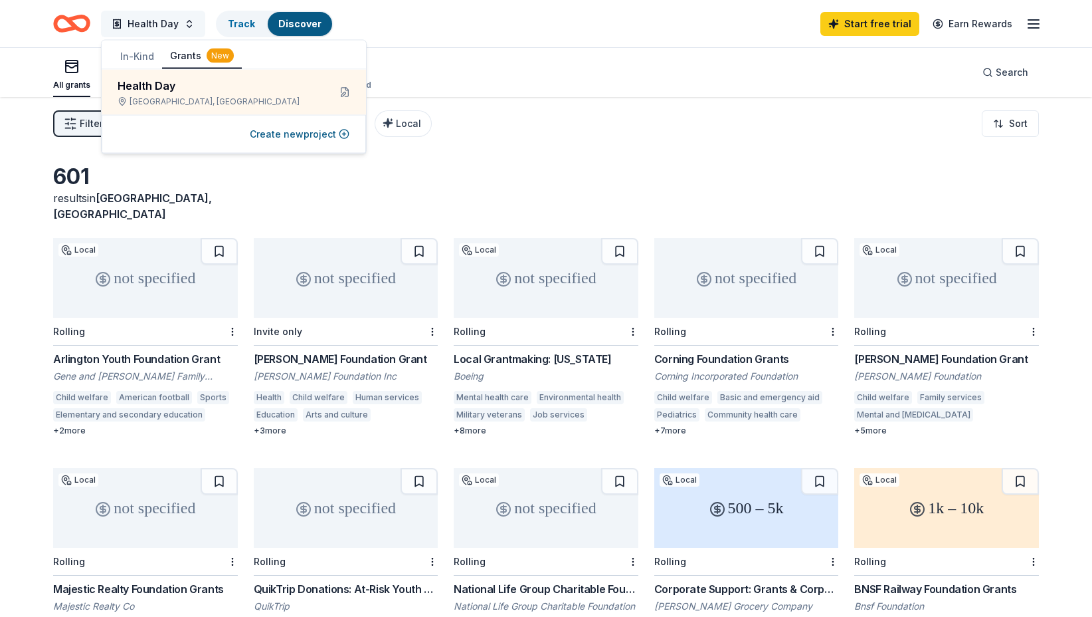
click at [152, 21] on span "Health Day" at bounding box center [153, 24] width 51 height 16
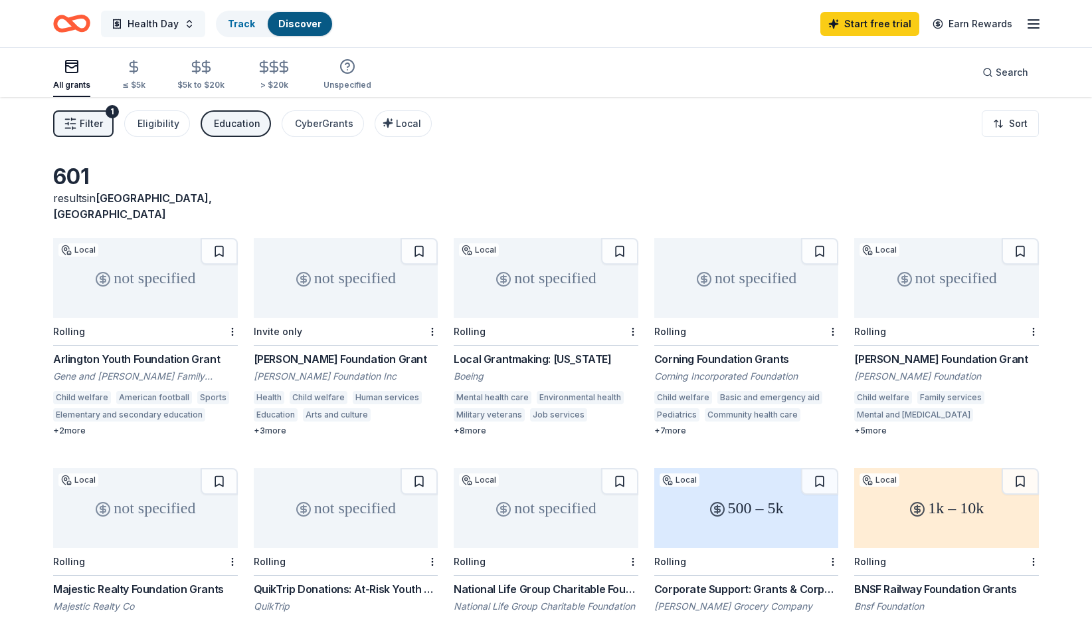
click at [157, 23] on span "Health Day" at bounding box center [153, 24] width 51 height 16
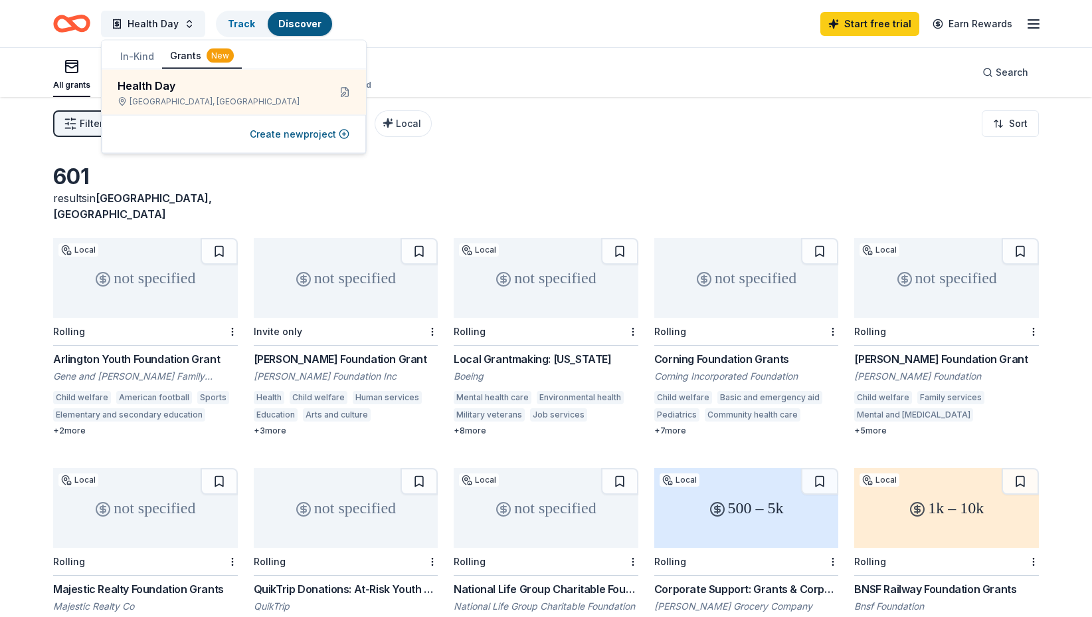
click at [187, 58] on button "Grants New" at bounding box center [202, 56] width 80 height 25
click at [487, 124] on div "Filter 1 Eligibility Education CyberGrants Local Sort" at bounding box center [546, 123] width 1092 height 53
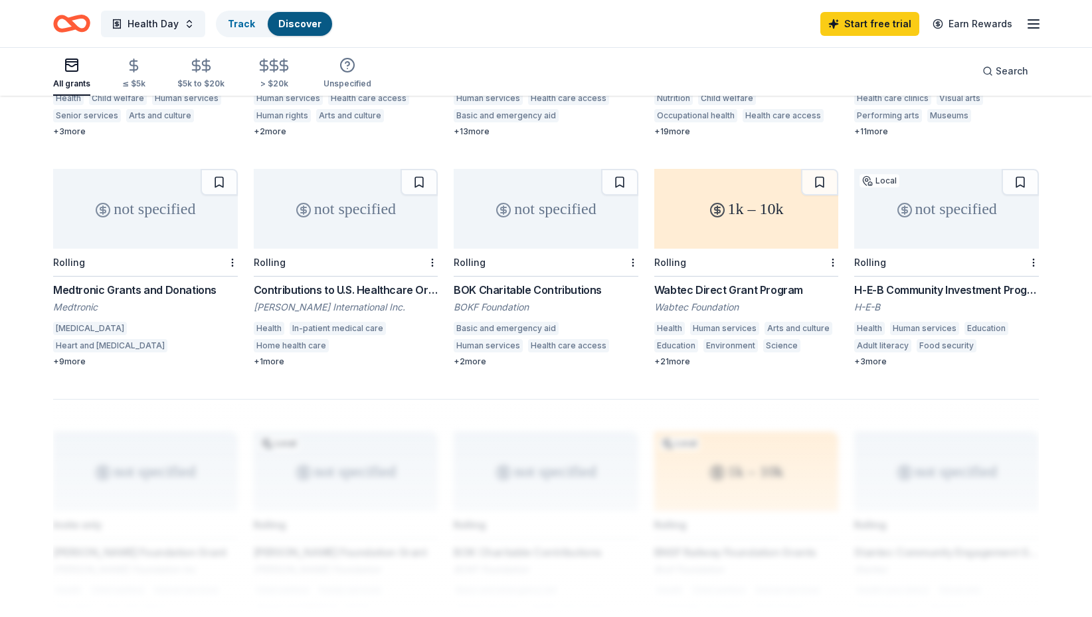
scroll to position [766, 0]
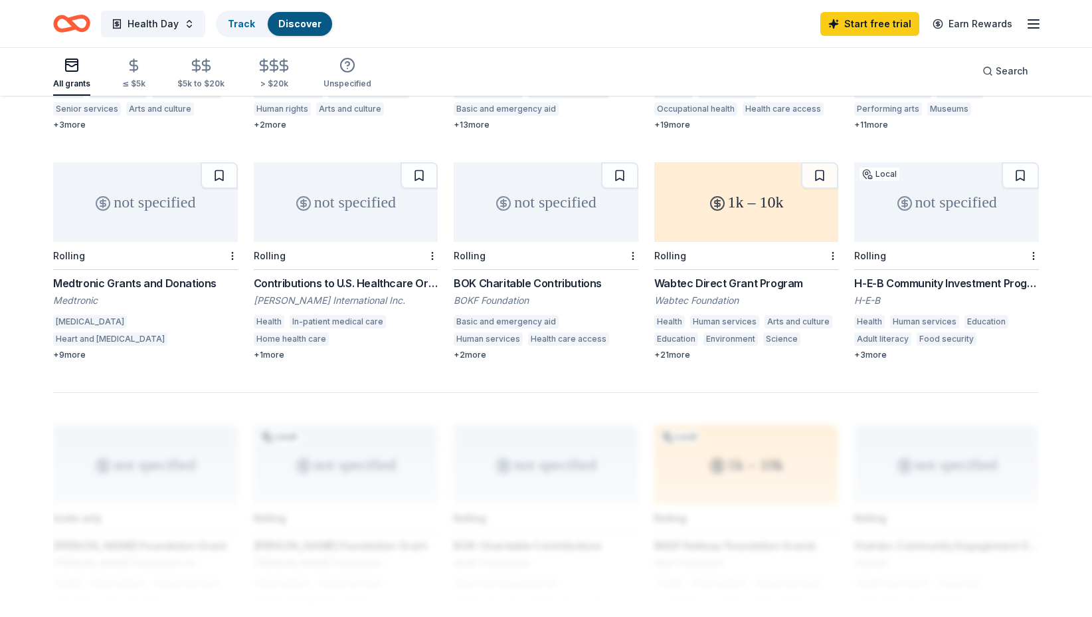
click at [944, 276] on div "H-E-B Community Investment Program H-E-B Health Human services Education Adult …" at bounding box center [947, 317] width 185 height 85
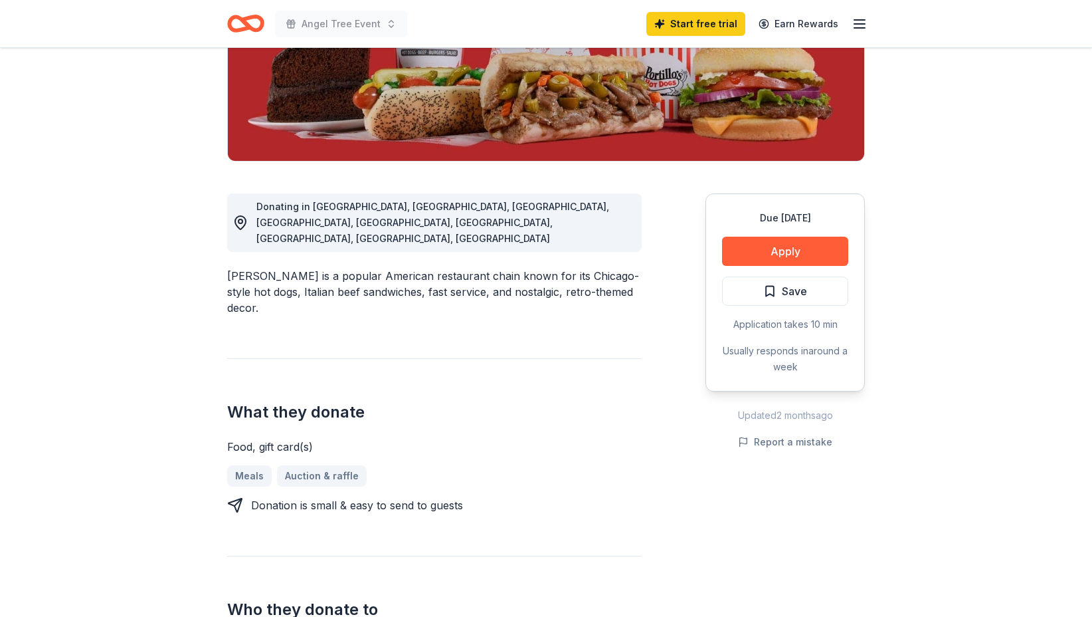
scroll to position [245, 0]
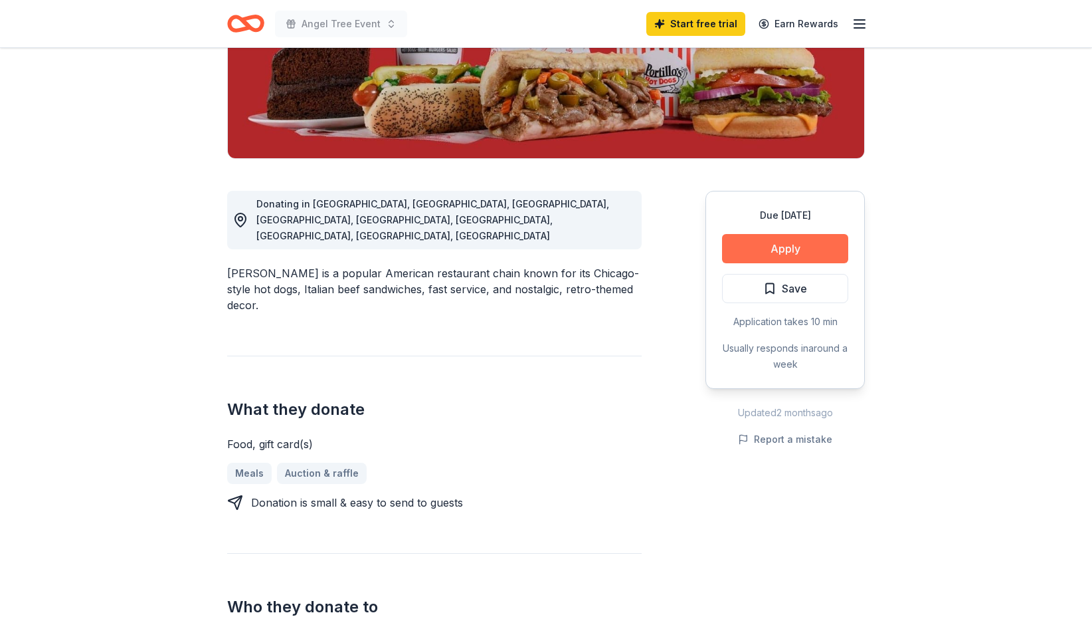
click at [799, 256] on button "Apply" at bounding box center [785, 248] width 126 height 29
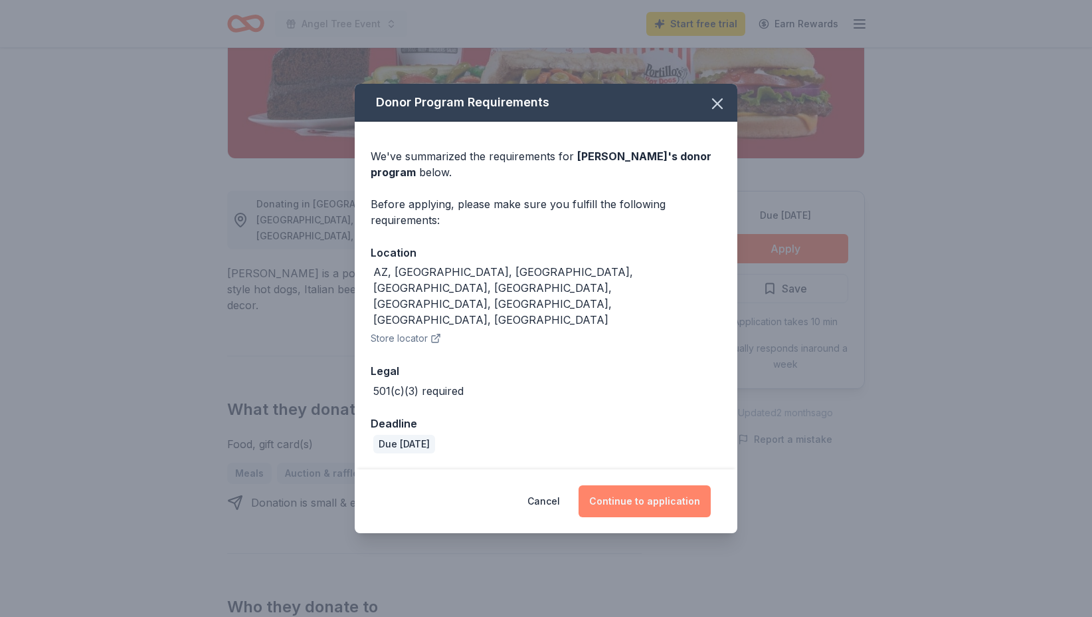
click at [661, 485] on button "Continue to application" at bounding box center [645, 501] width 132 height 32
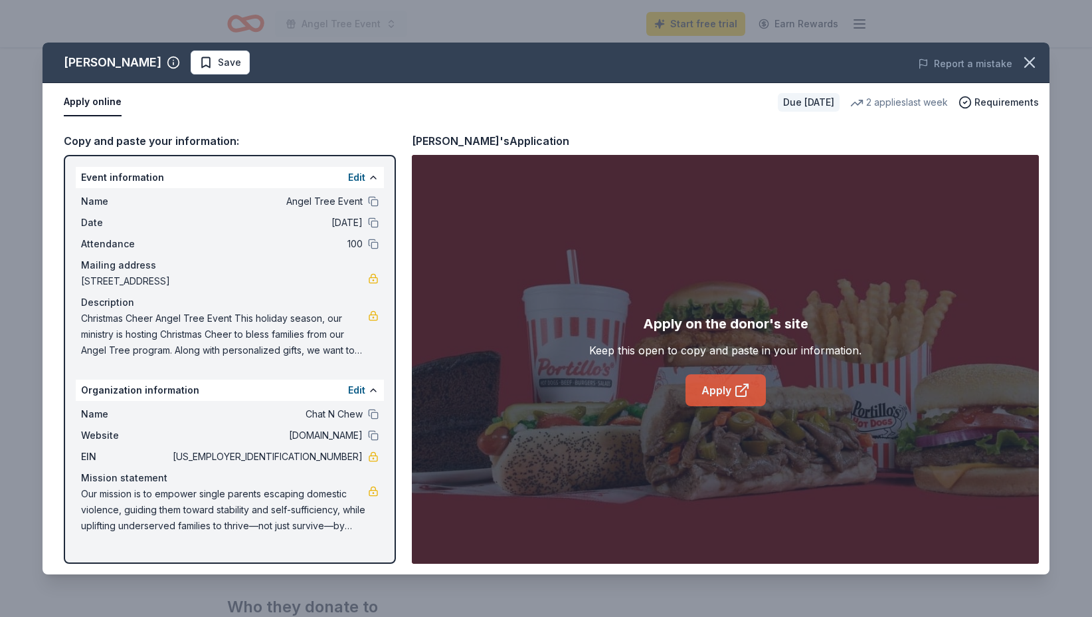
click at [712, 391] on link "Apply" at bounding box center [726, 390] width 80 height 32
click at [218, 65] on span "Save" at bounding box center [229, 62] width 23 height 16
click at [179, 59] on html "Angel Tree Event Start free trial Earn Rewards Due in 103 days Share Portillo's…" at bounding box center [546, 63] width 1092 height 617
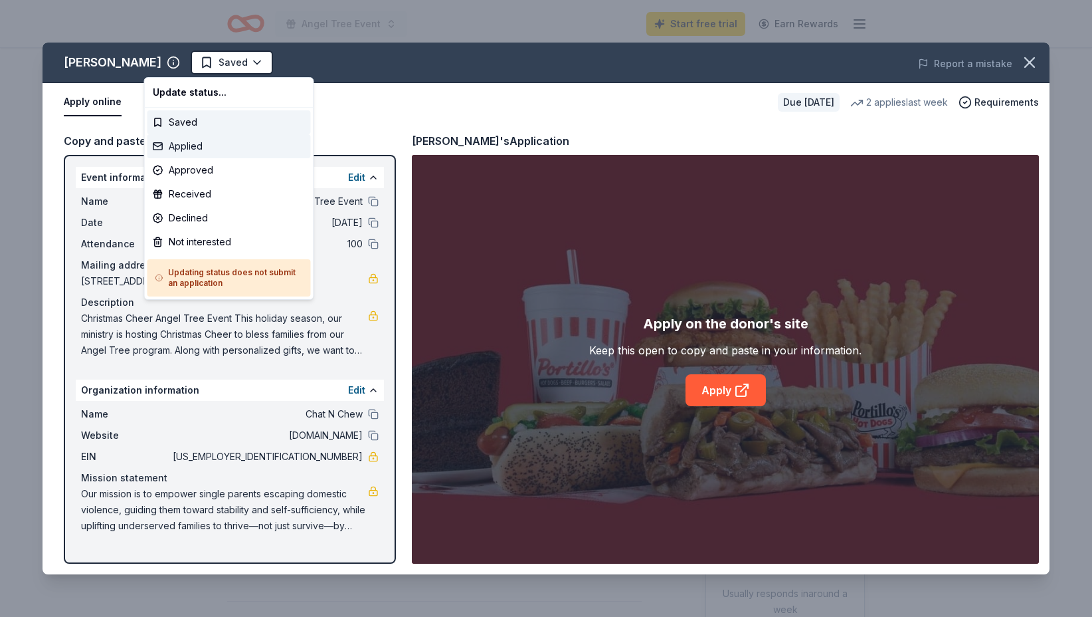
click at [189, 142] on div "Applied" at bounding box center [229, 146] width 163 height 24
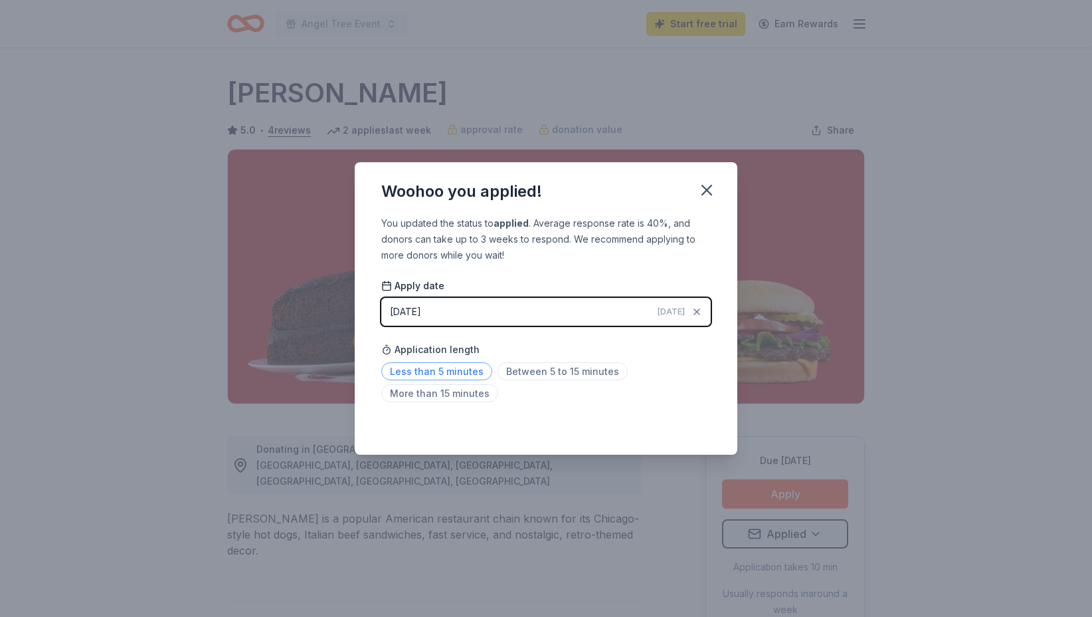
click at [460, 372] on span "Less than 5 minutes" at bounding box center [436, 371] width 111 height 18
click at [712, 189] on icon "button" at bounding box center [707, 190] width 19 height 19
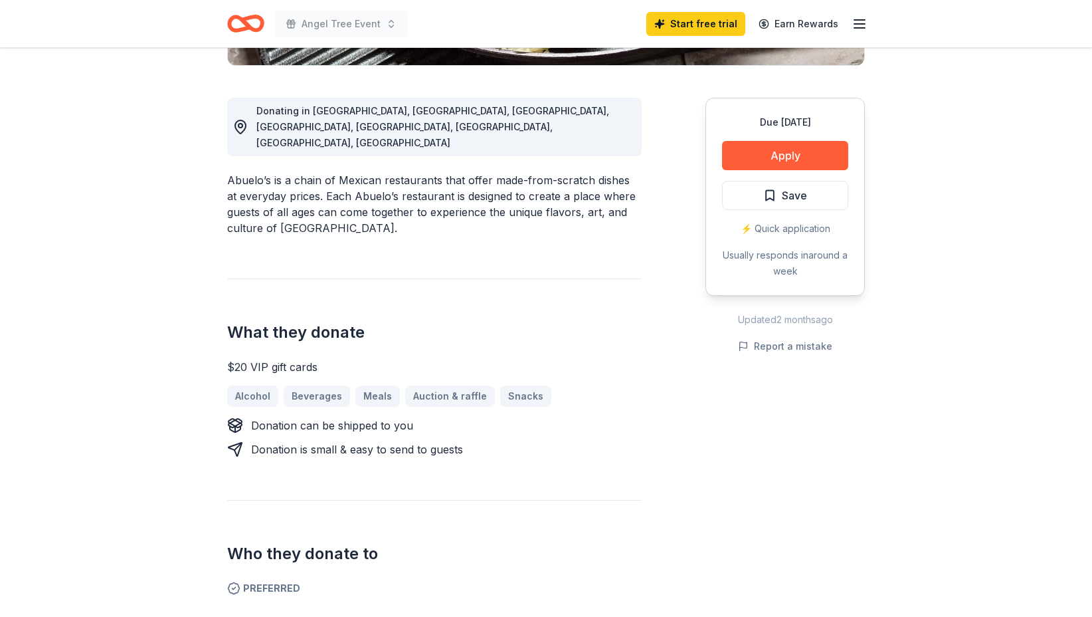
scroll to position [352, 0]
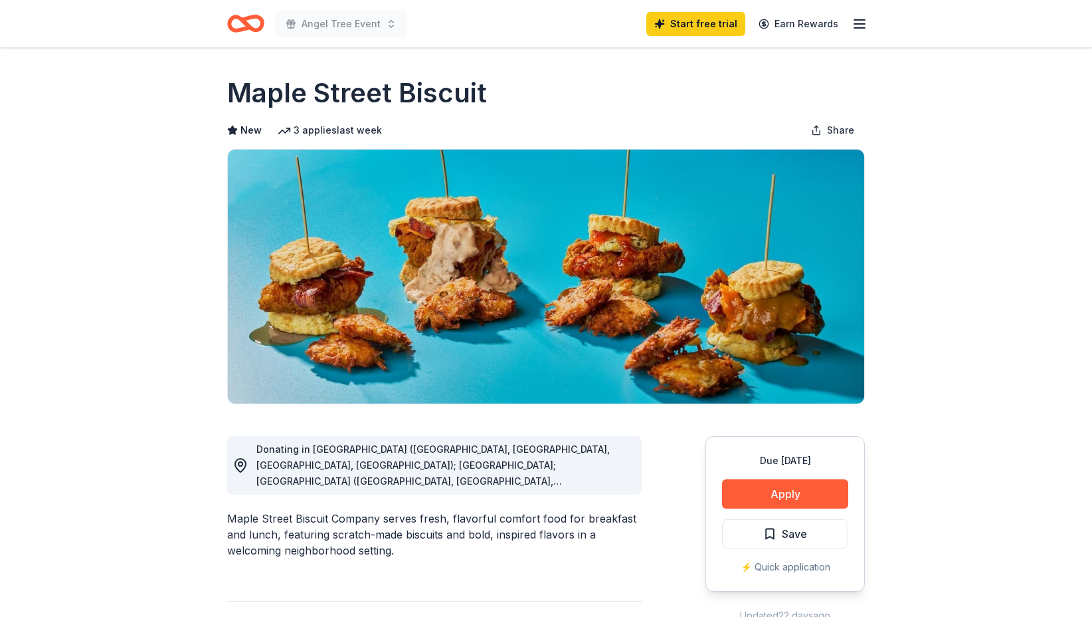
click at [582, 464] on span "Donating in AL (Daphne, Homewood, Madison, Mobile); FL; GA (Alpharetta, Atlanta…" at bounding box center [434, 576] width 354 height 266
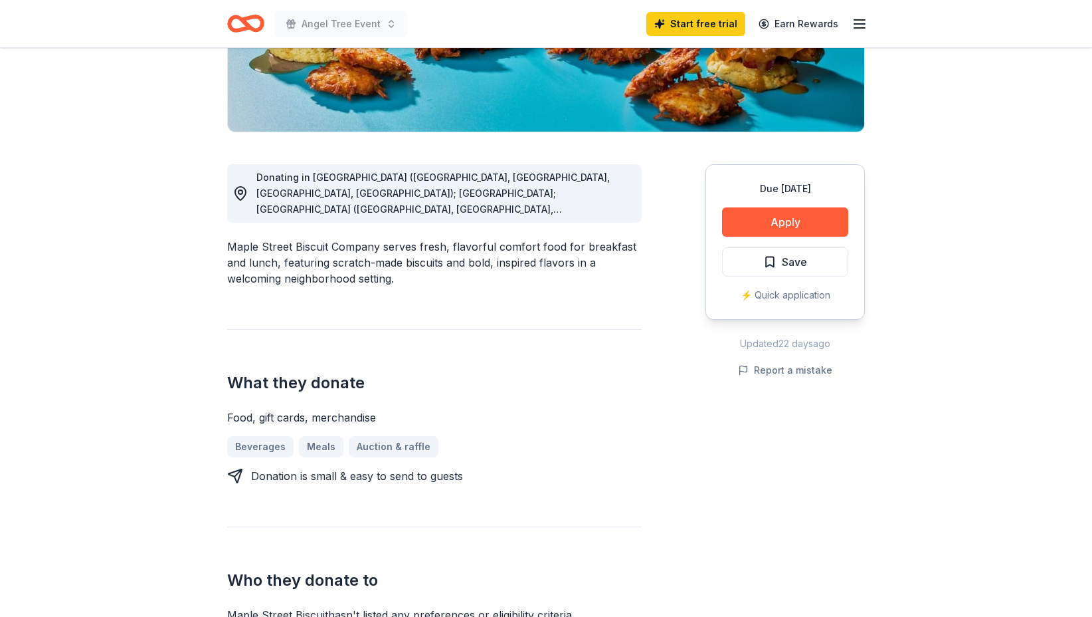
scroll to position [309, 0]
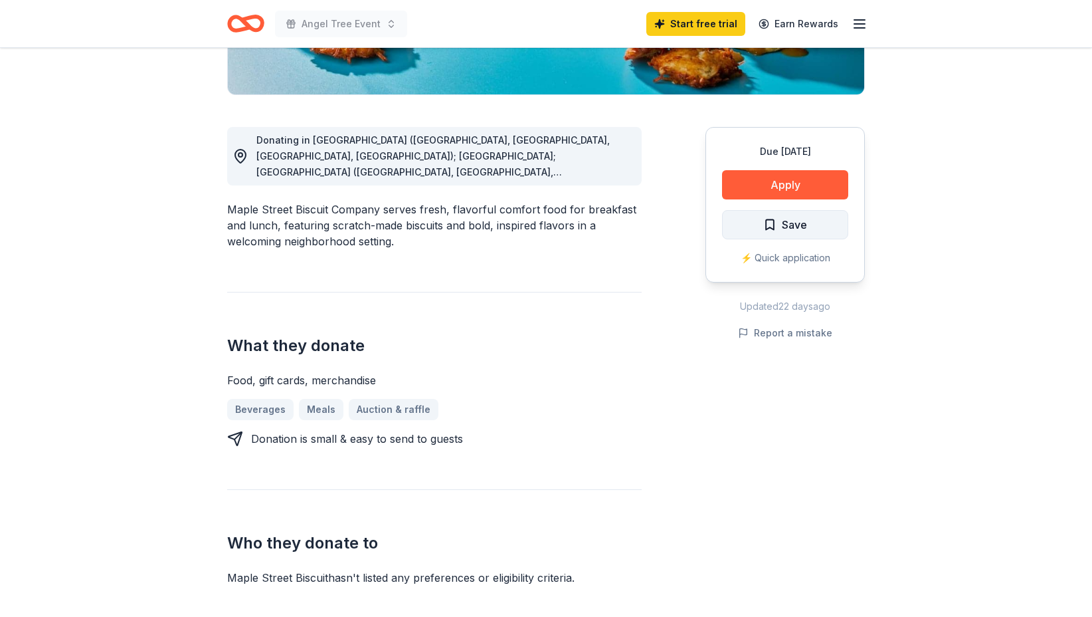
drag, startPoint x: 811, startPoint y: 187, endPoint x: 741, endPoint y: 217, distance: 76.5
click at [741, 217] on div "Due in 87 days Apply Save ⚡️ Quick application" at bounding box center [785, 204] width 159 height 155
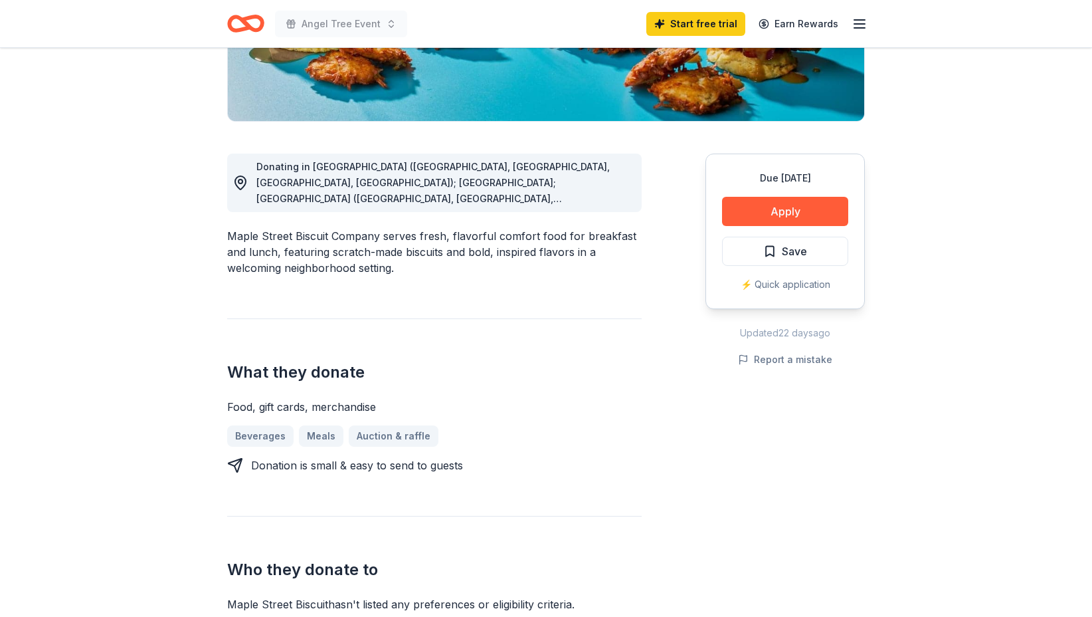
scroll to position [272, 0]
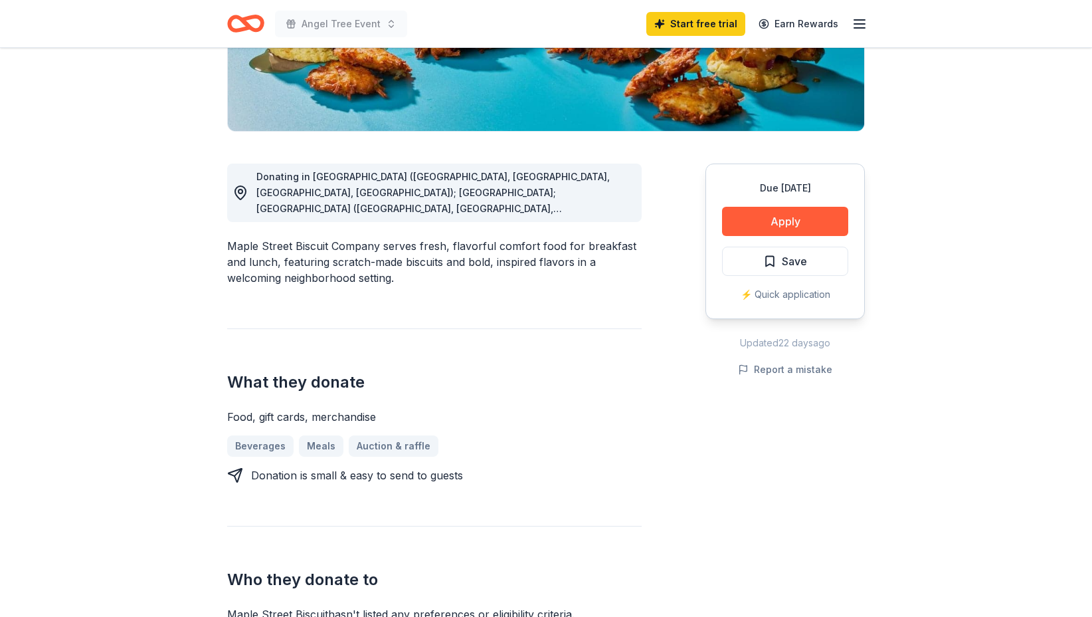
click at [241, 191] on icon at bounding box center [241, 193] width 16 height 16
click at [350, 267] on div "Maple Street Biscuit Company serves fresh, flavorful comfort food for breakfast…" at bounding box center [434, 262] width 415 height 48
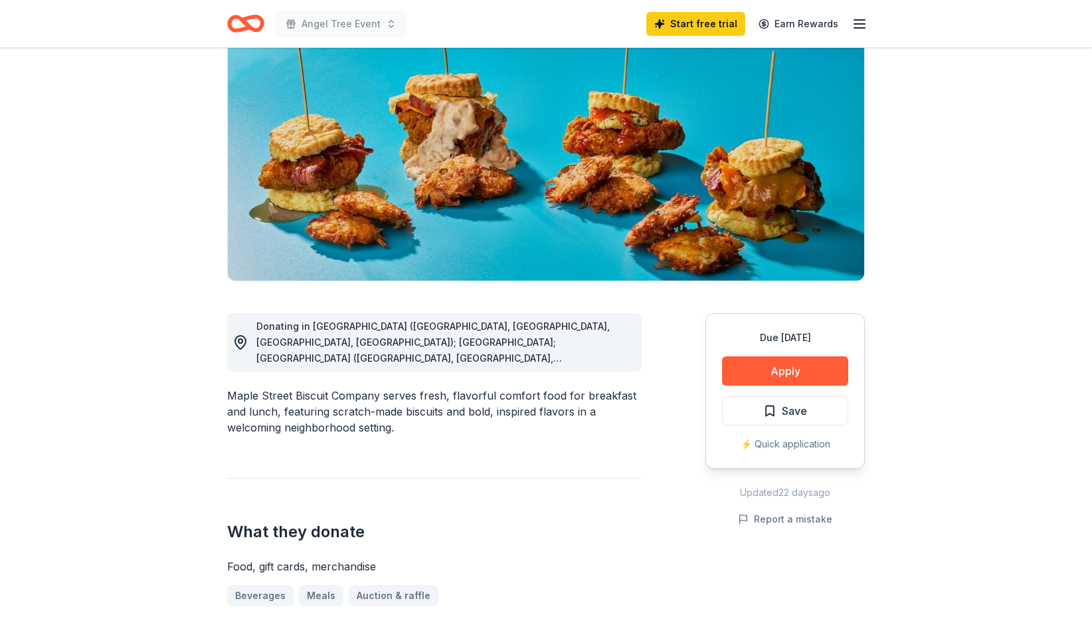
scroll to position [0, 0]
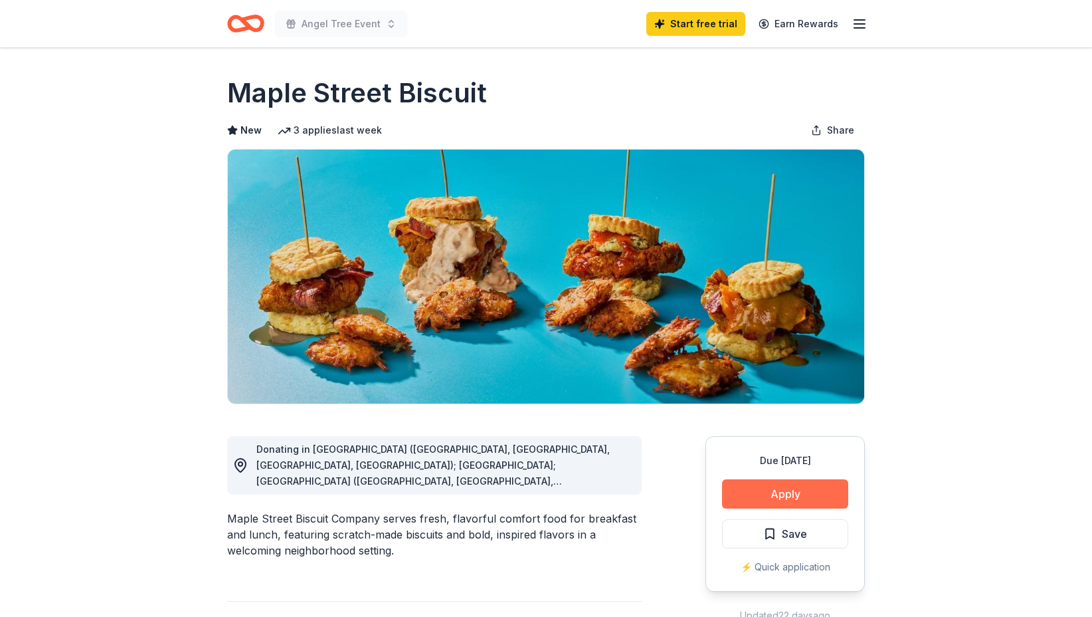
click at [780, 494] on button "Apply" at bounding box center [785, 493] width 126 height 29
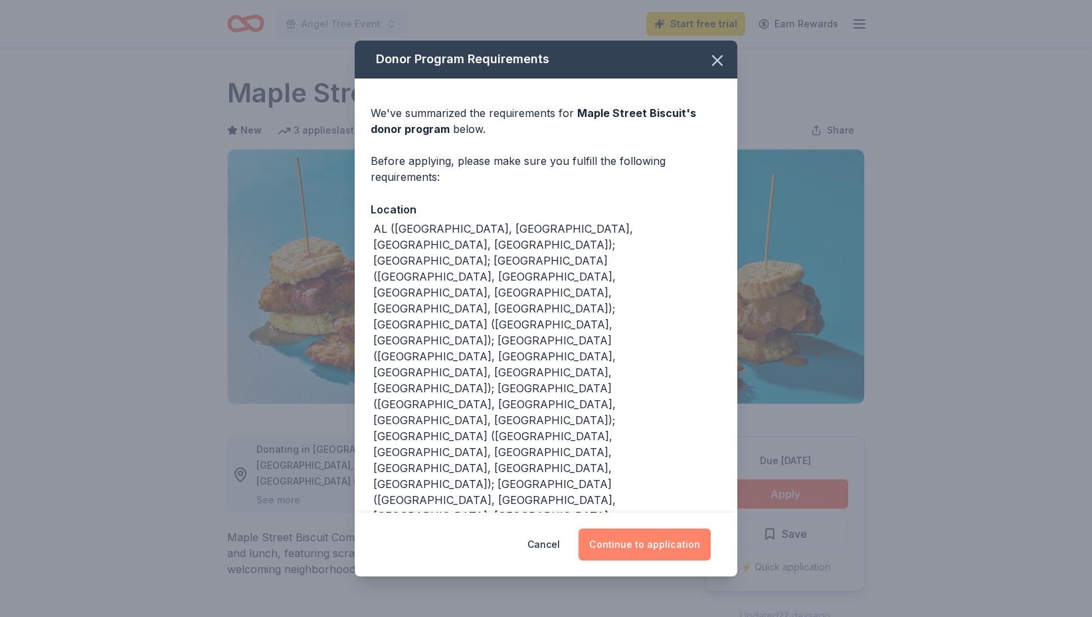
click at [655, 528] on button "Continue to application" at bounding box center [645, 544] width 132 height 32
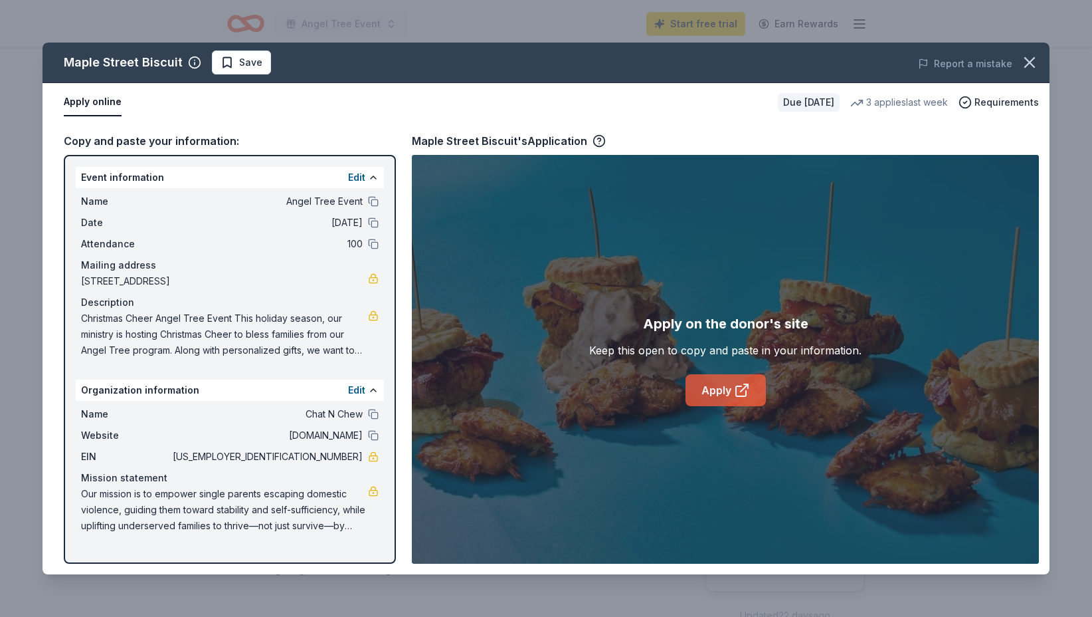
click at [714, 393] on link "Apply" at bounding box center [726, 390] width 80 height 32
click at [727, 389] on link "Apply" at bounding box center [726, 390] width 80 height 32
click at [234, 60] on span "Save" at bounding box center [242, 62] width 42 height 16
click at [269, 60] on html "Angel Tree Event Start free trial Earn Rewards Due in 87 days Share Maple Stree…" at bounding box center [546, 308] width 1092 height 617
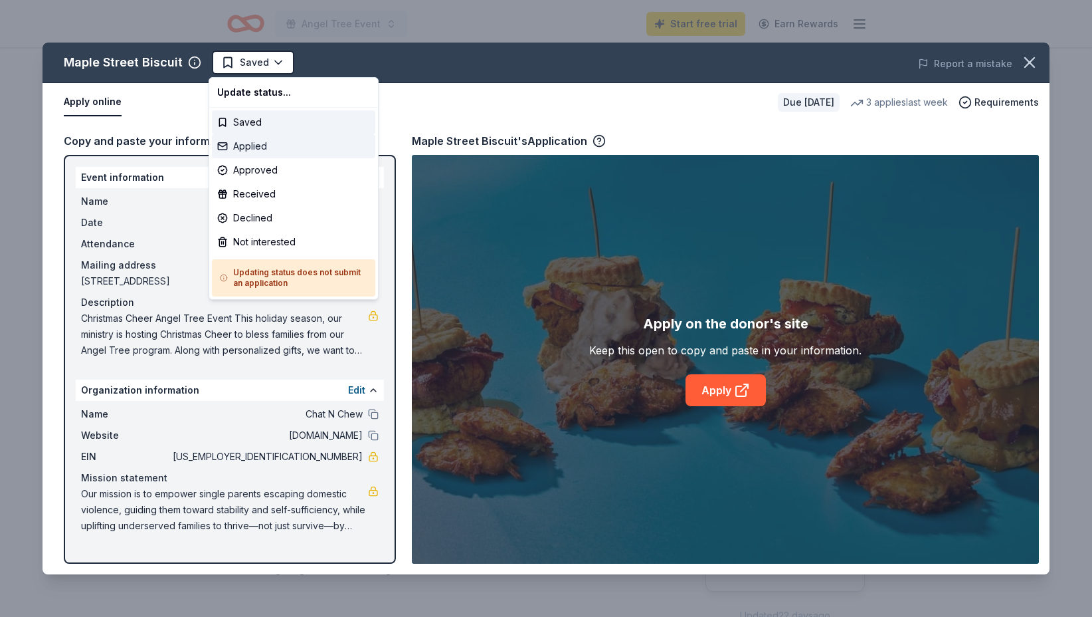
drag, startPoint x: 264, startPoint y: 159, endPoint x: 268, endPoint y: 148, distance: 12.4
click at [268, 148] on div "Update status... Saved Applied Approved Received Declined Not interested Updati…" at bounding box center [294, 188] width 170 height 223
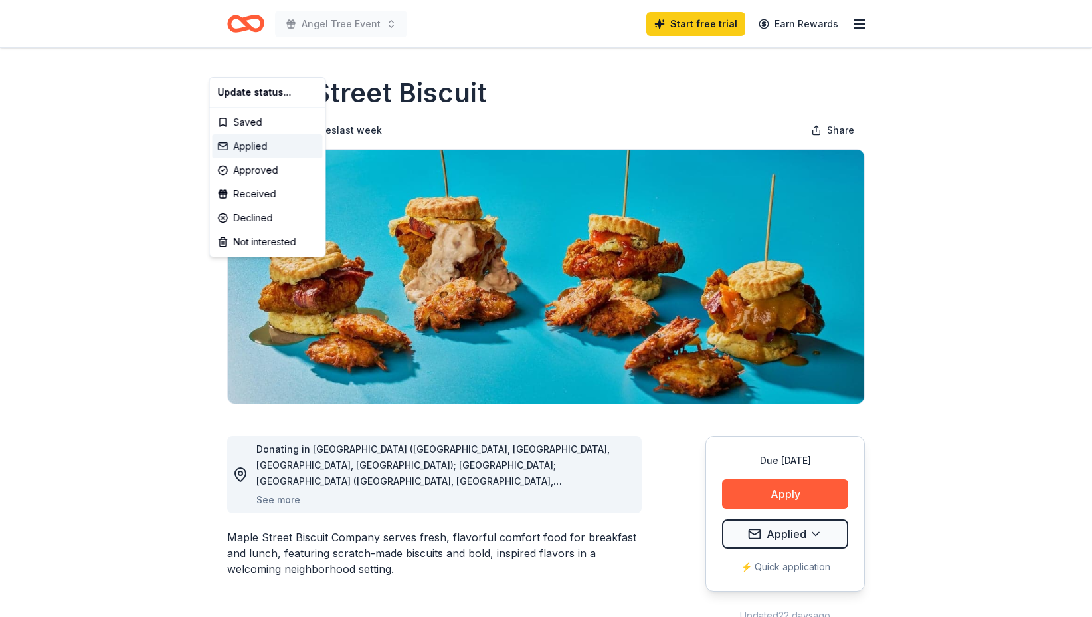
click at [254, 146] on div "Applied" at bounding box center [268, 146] width 110 height 24
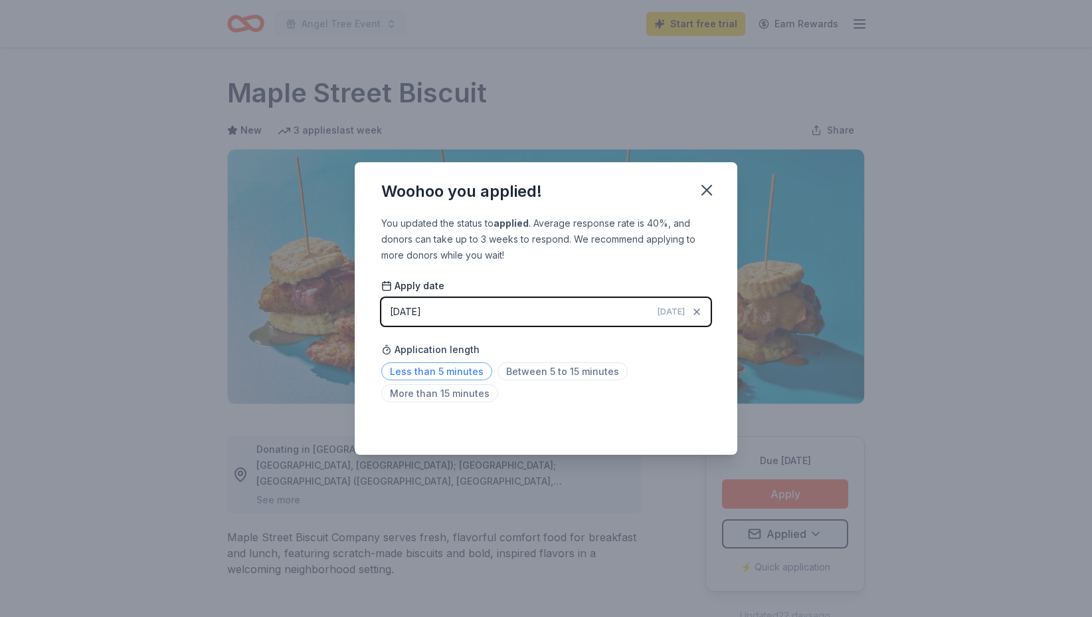
click at [466, 371] on span "Less than 5 minutes" at bounding box center [436, 371] width 111 height 18
click at [709, 193] on icon "button" at bounding box center [706, 189] width 9 height 9
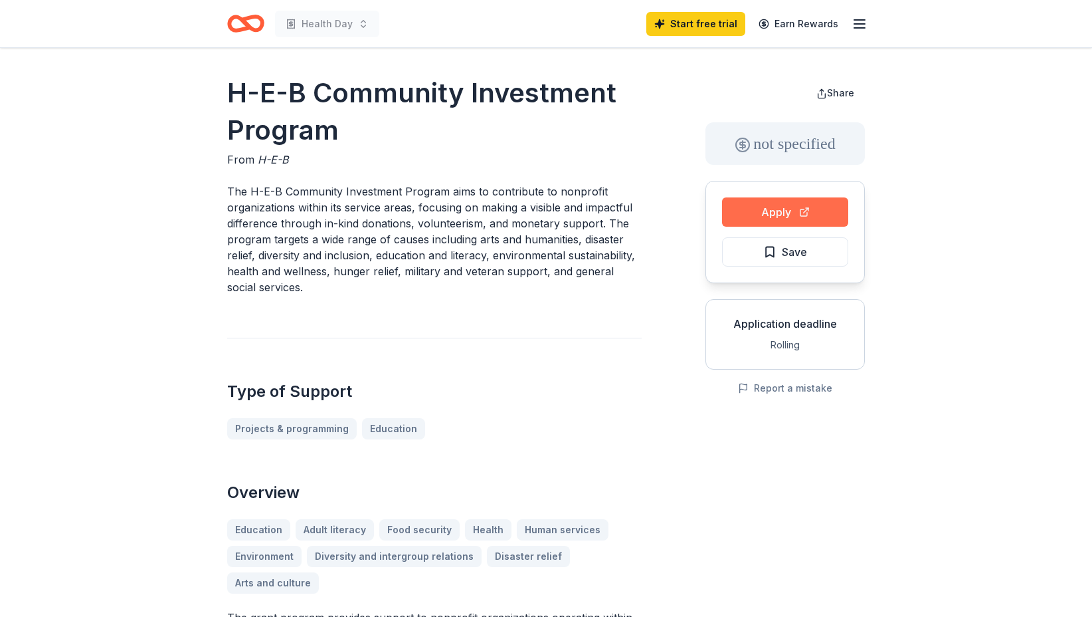
click at [811, 219] on button "Apply" at bounding box center [785, 211] width 126 height 29
